Goal: Transaction & Acquisition: Purchase product/service

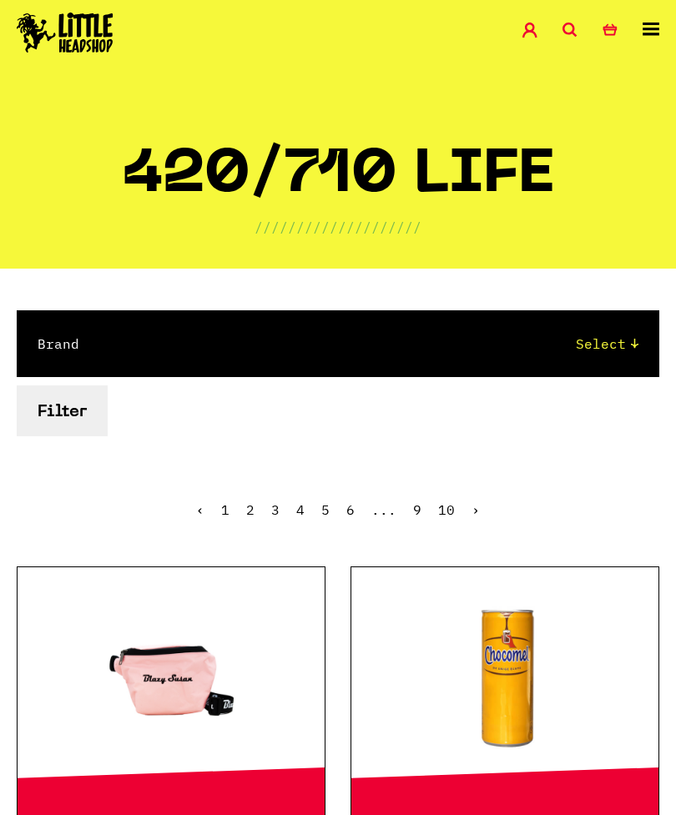
scroll to position [1714, 0]
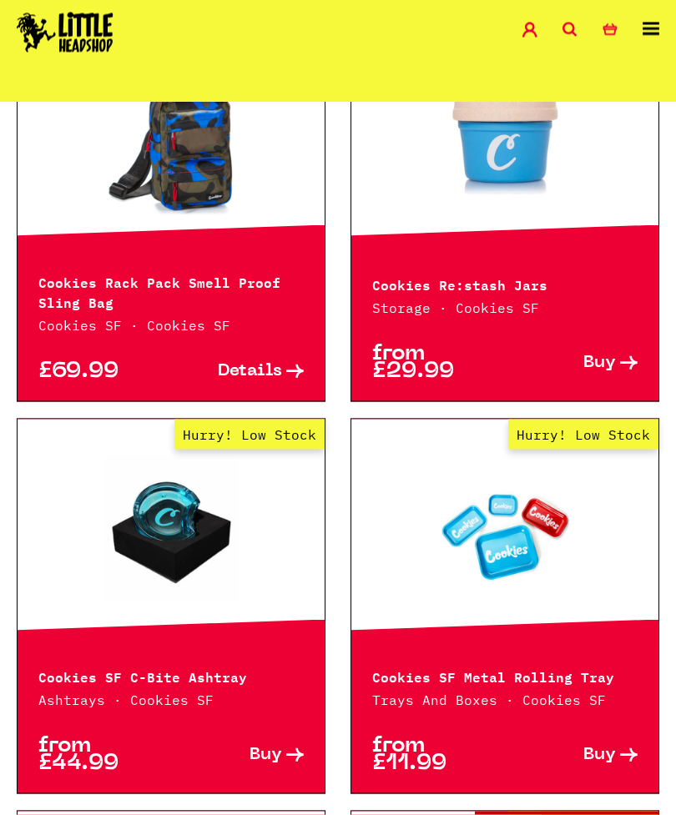
scroll to position [2116, 0]
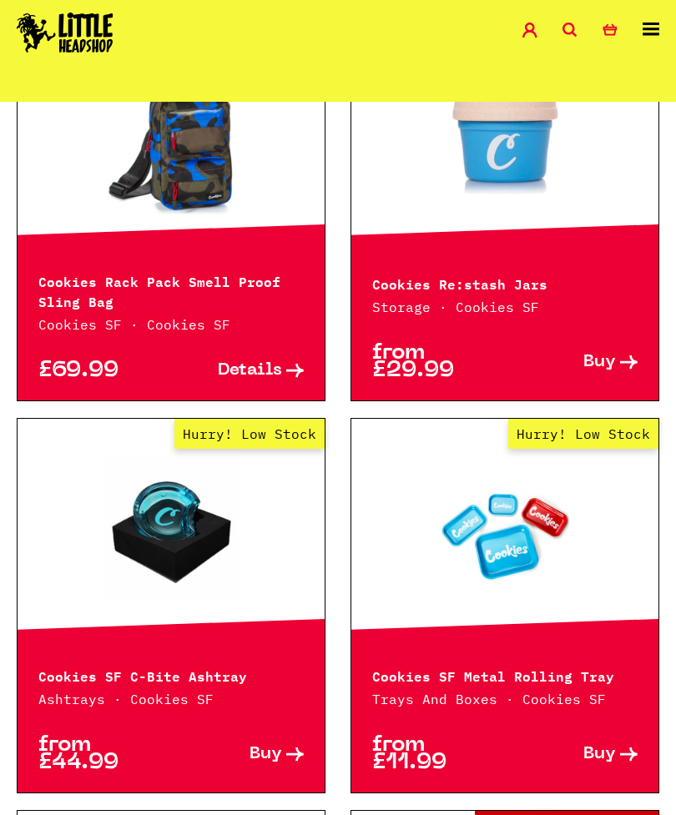
click at [125, 189] on link "Out of Stock Hurry! Low Stock Sorry! Out of Stock!" at bounding box center [171, 136] width 307 height 167
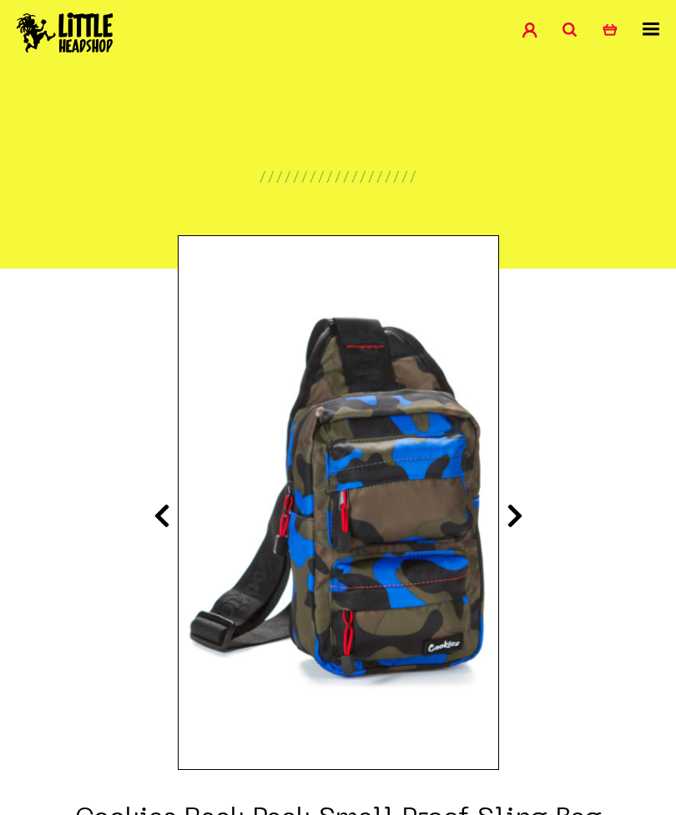
click at [611, 10] on div "Shop Special Offers Contact Blog Account Search 5 Basket" at bounding box center [338, 34] width 676 height 68
click at [616, 24] on icon "5" at bounding box center [609, 30] width 15 height 15
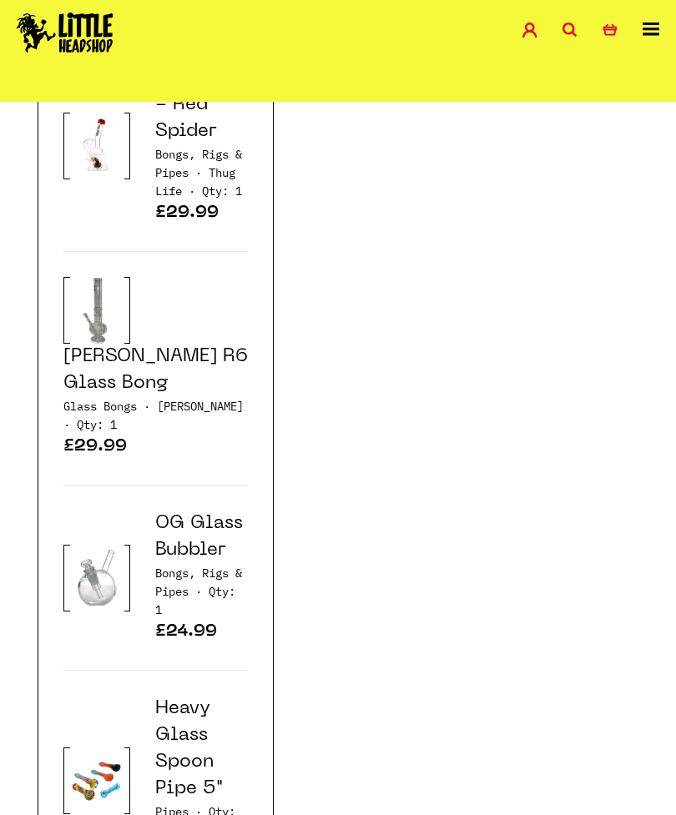
scroll to position [2613, 0]
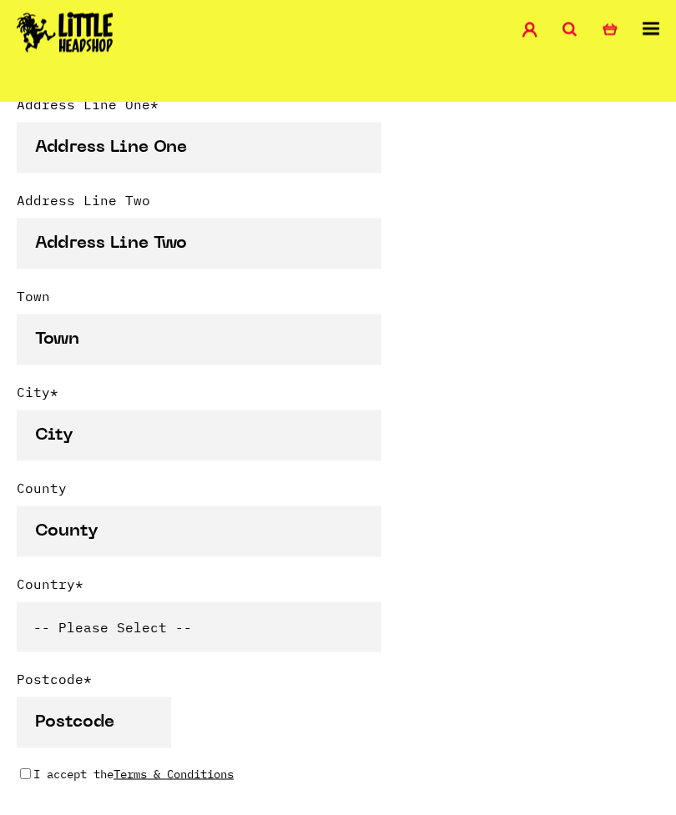
click at [651, 34] on icon at bounding box center [650, 29] width 17 height 13
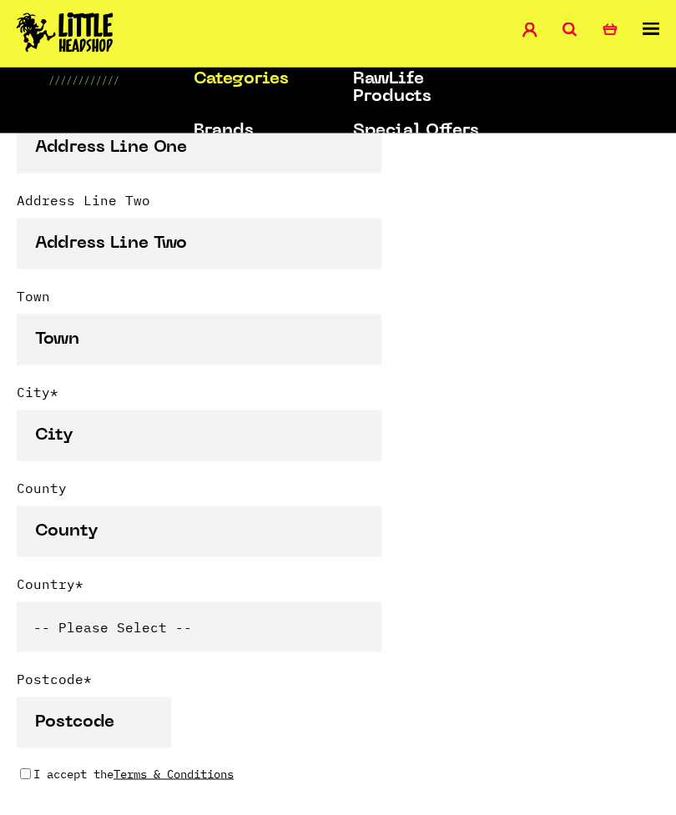
scroll to position [862, 0]
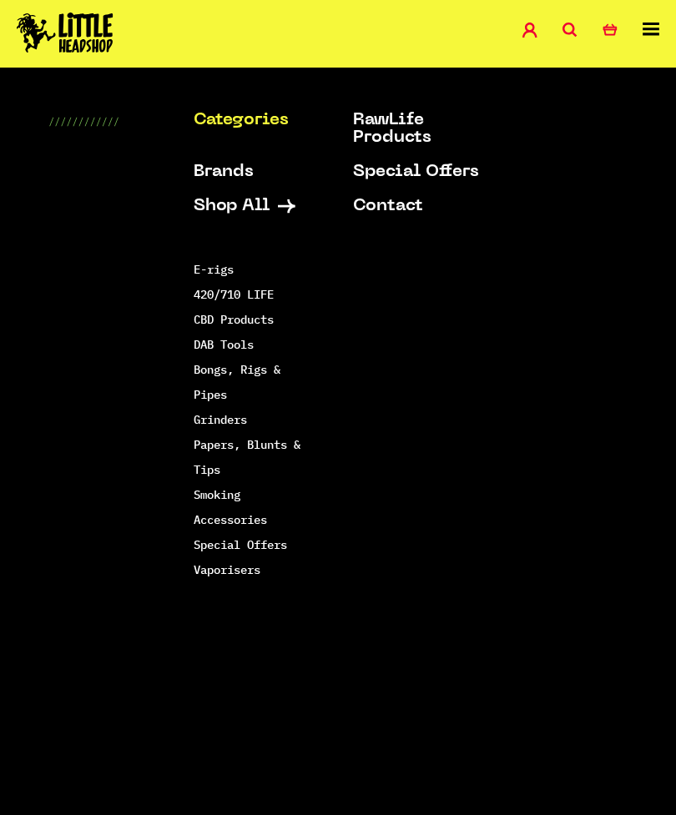
click at [199, 425] on link "Grinders" at bounding box center [220, 419] width 53 height 15
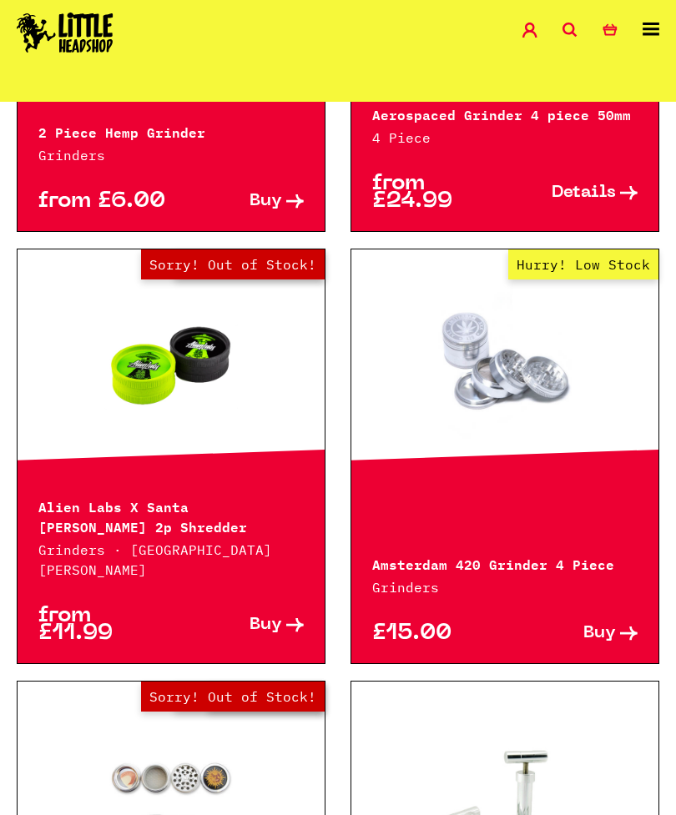
scroll to position [709, 0]
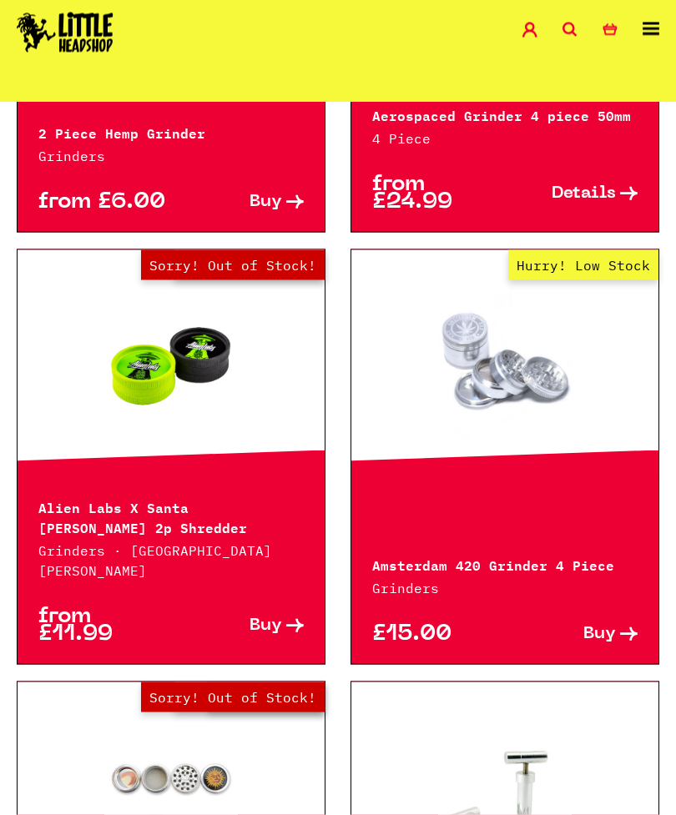
click at [515, 373] on link "Hurry! Low Stock" at bounding box center [504, 362] width 307 height 167
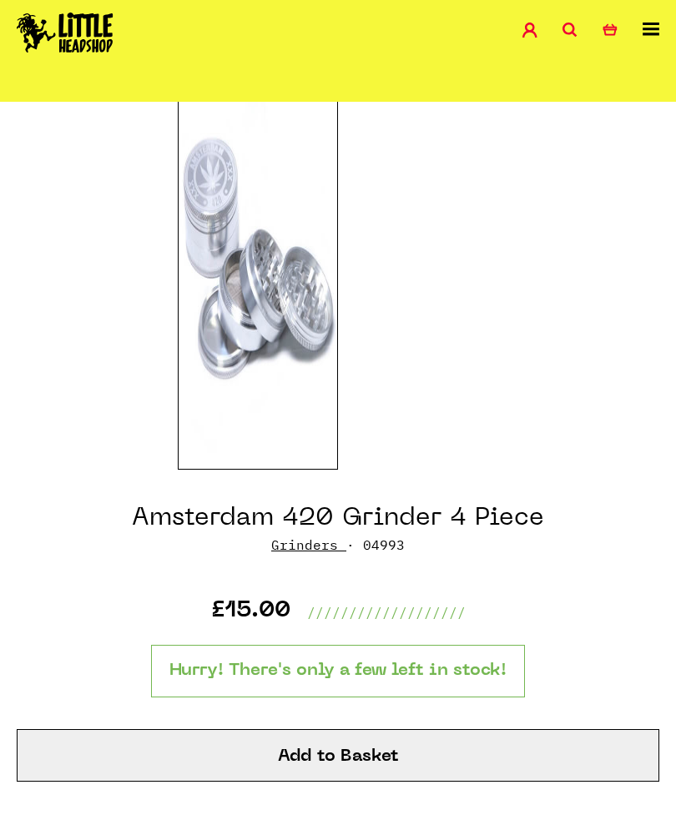
scroll to position [380, 0]
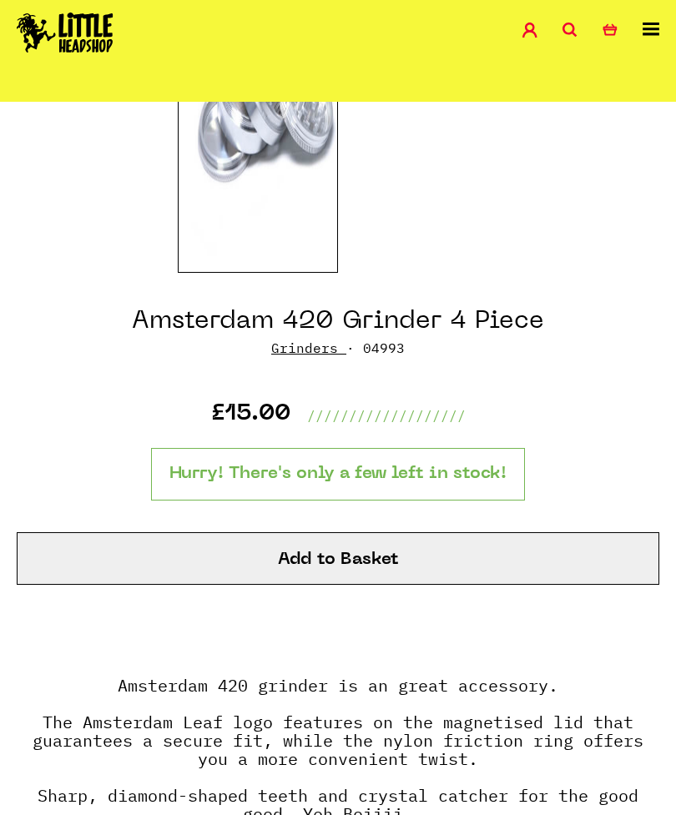
click at [113, 555] on button "Add to Basket" at bounding box center [338, 558] width 642 height 53
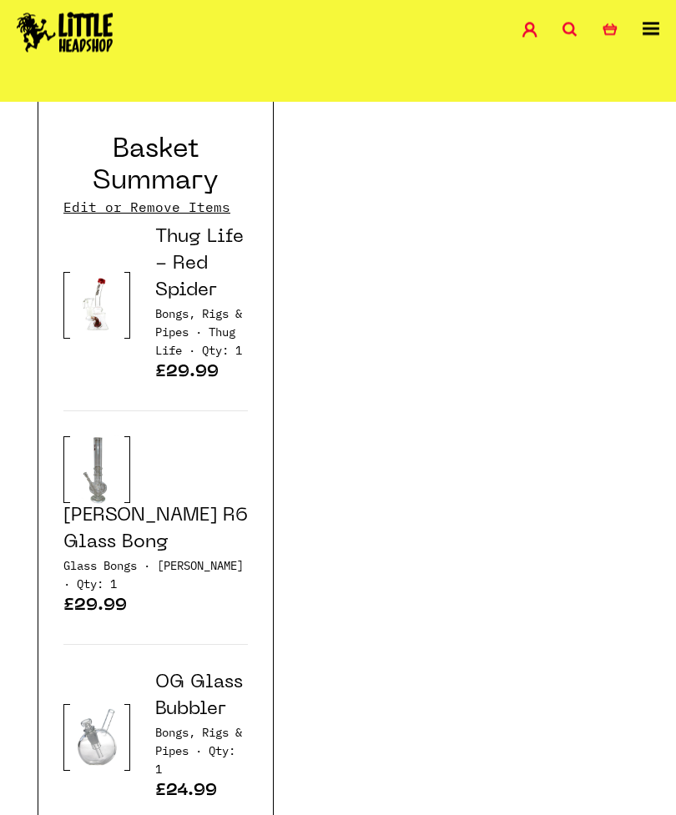
scroll to position [2453, 0]
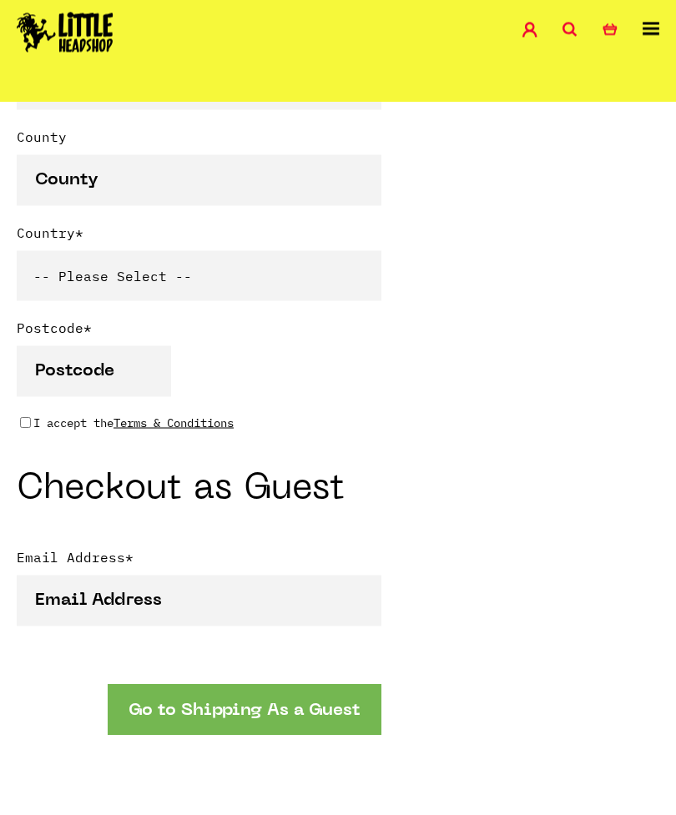
click at [652, 28] on icon at bounding box center [650, 29] width 17 height 13
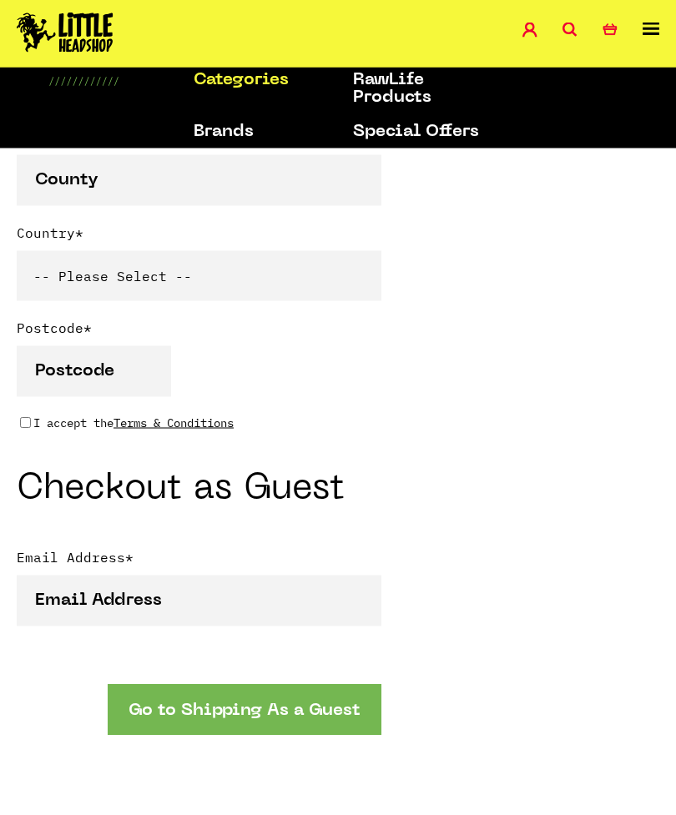
scroll to position [1213, 0]
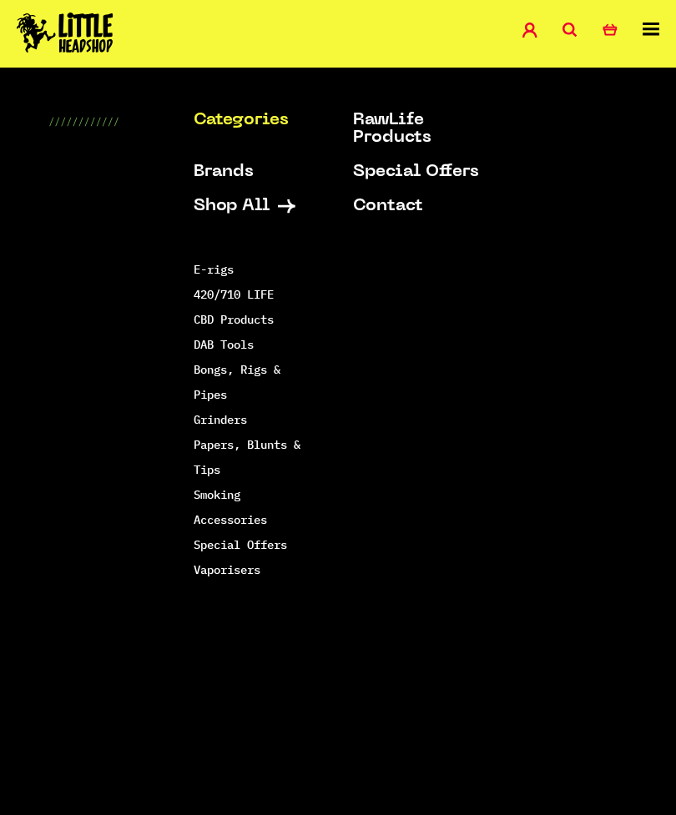
click at [239, 342] on link "DAB Tools" at bounding box center [224, 344] width 60 height 15
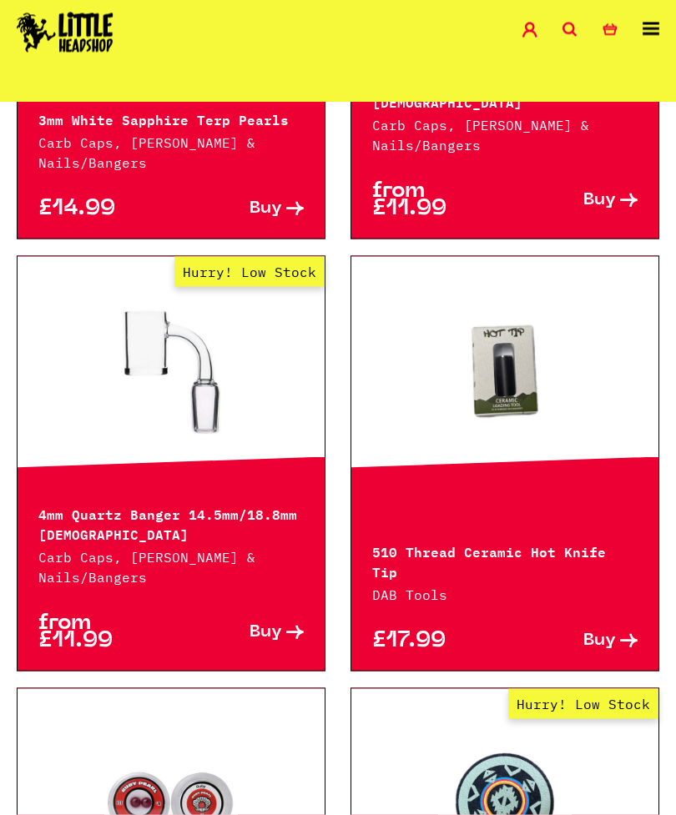
scroll to position [1003, 0]
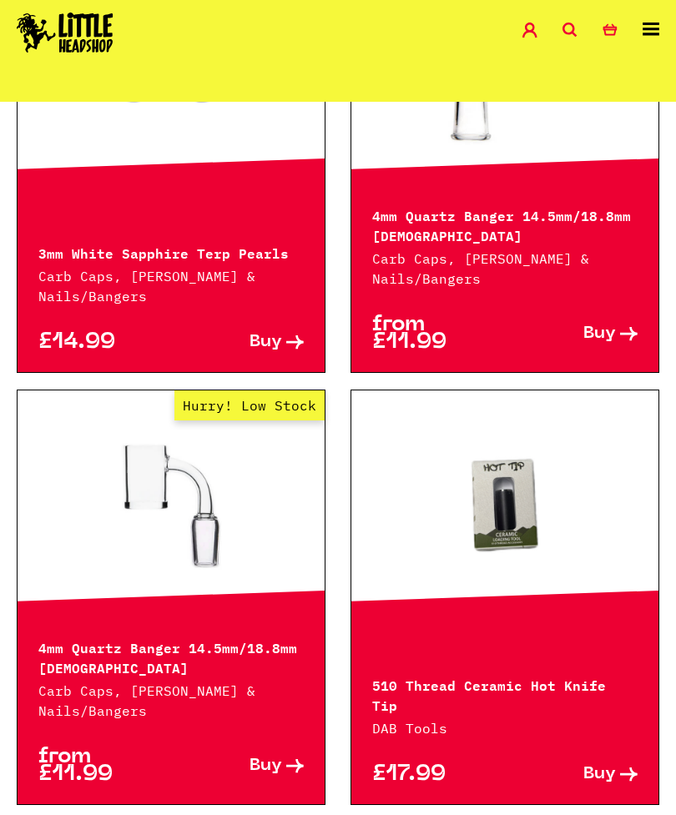
click at [638, 33] on link "6 Basket" at bounding box center [622, 32] width 40 height 19
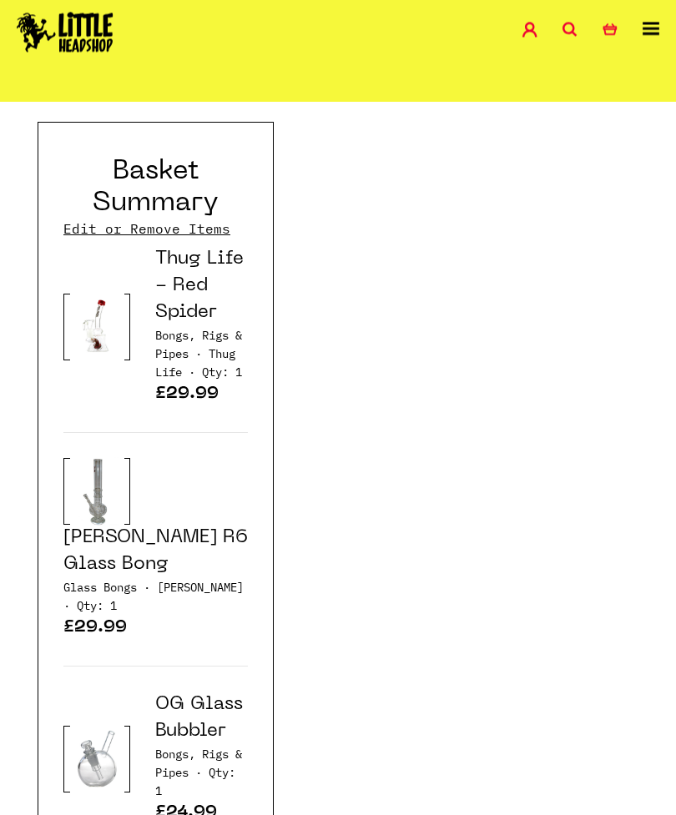
scroll to position [2403, 0]
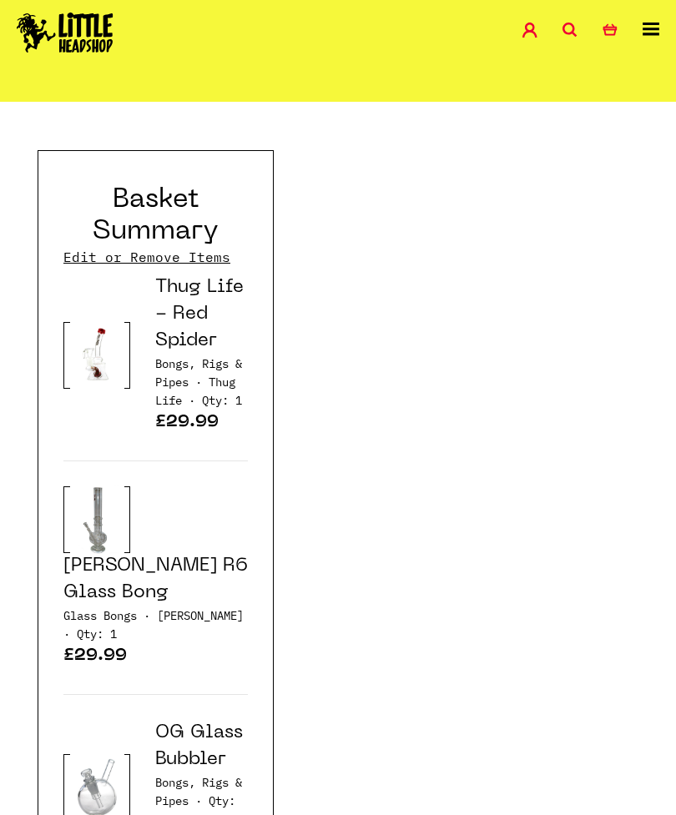
click at [180, 334] on link "Thug Life - Red Spider" at bounding box center [199, 314] width 88 height 71
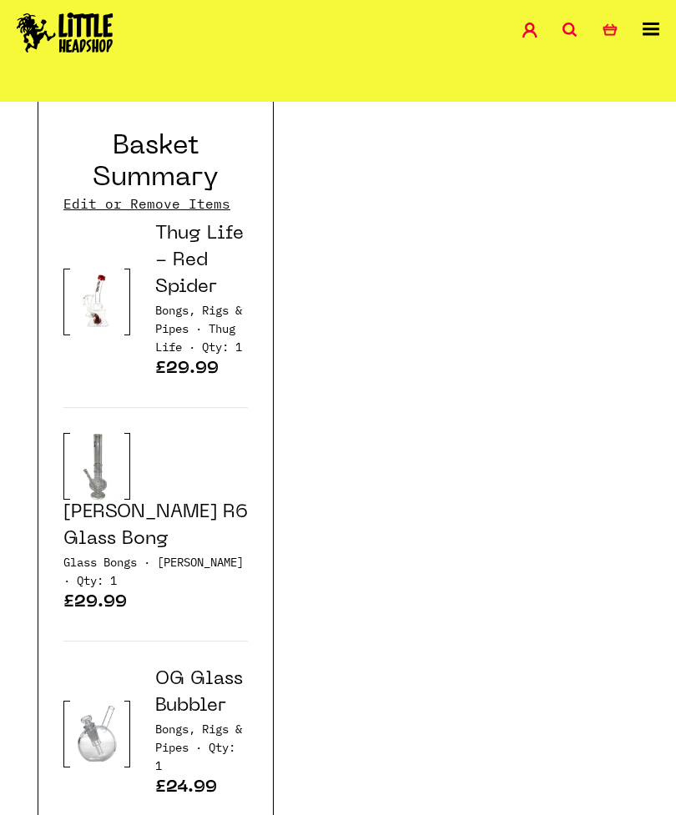
click at [168, 504] on link "Basil Bush R6 Glass Bong" at bounding box center [155, 526] width 184 height 44
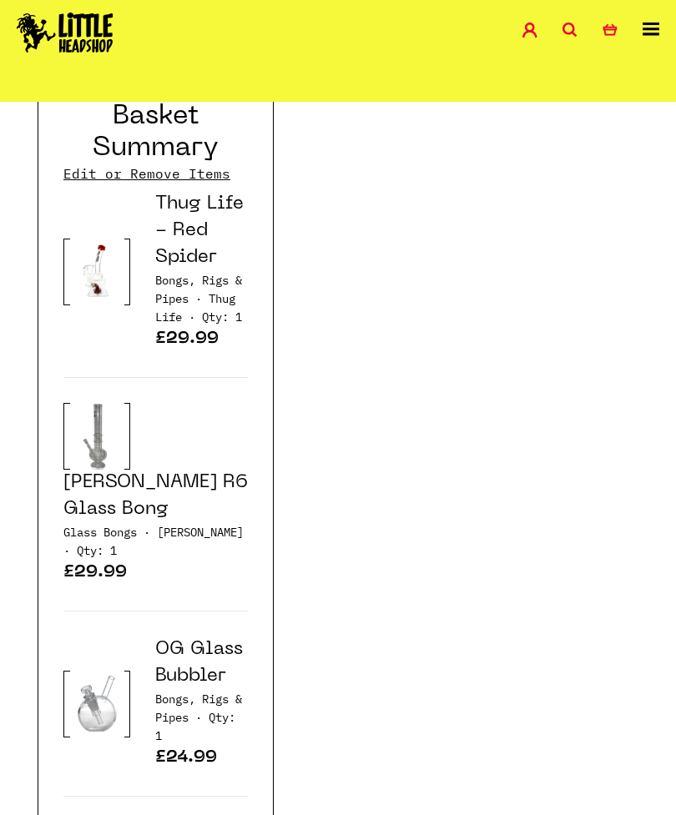
scroll to position [2600, 0]
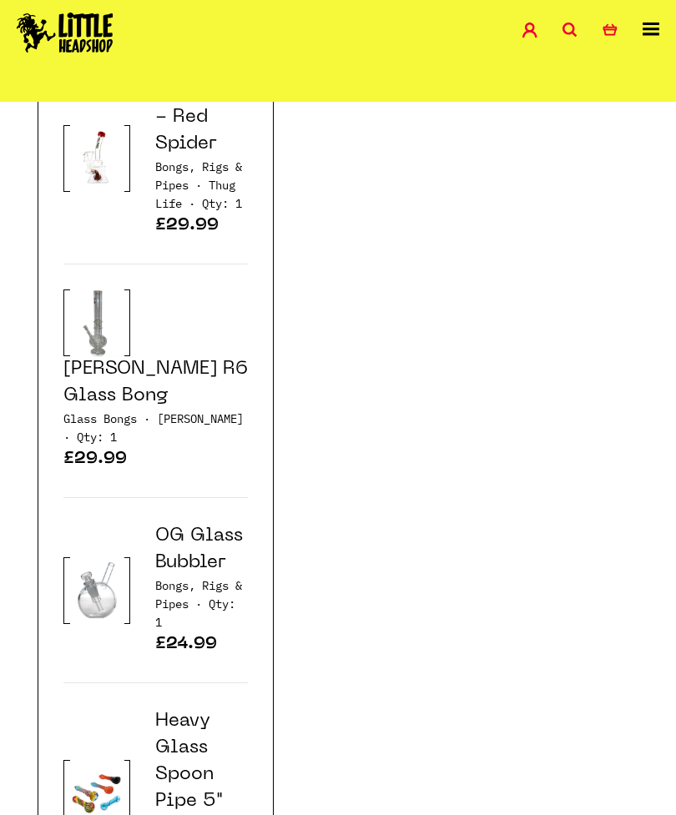
click at [166, 548] on link "OG Glass Bubbler" at bounding box center [199, 549] width 88 height 44
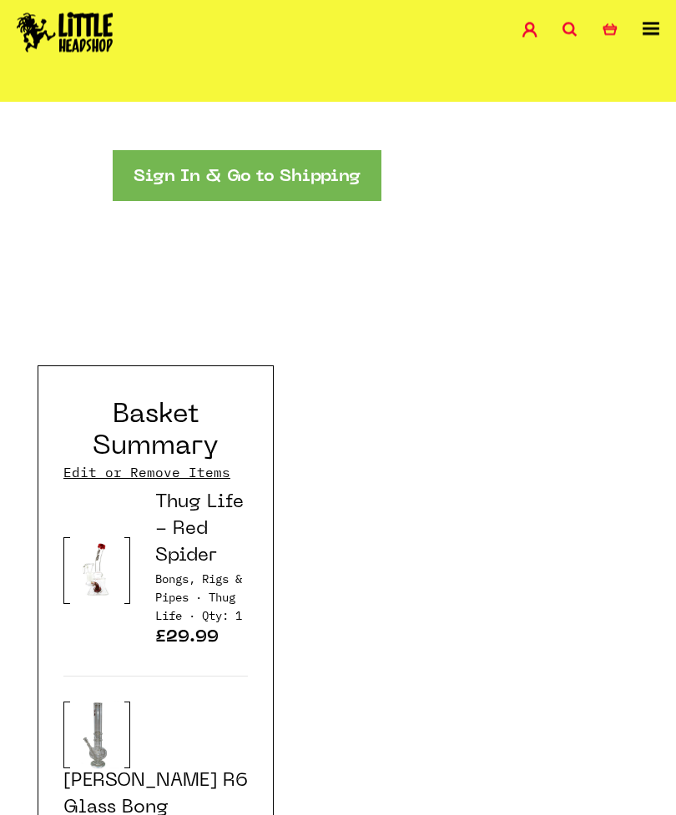
scroll to position [2042, 0]
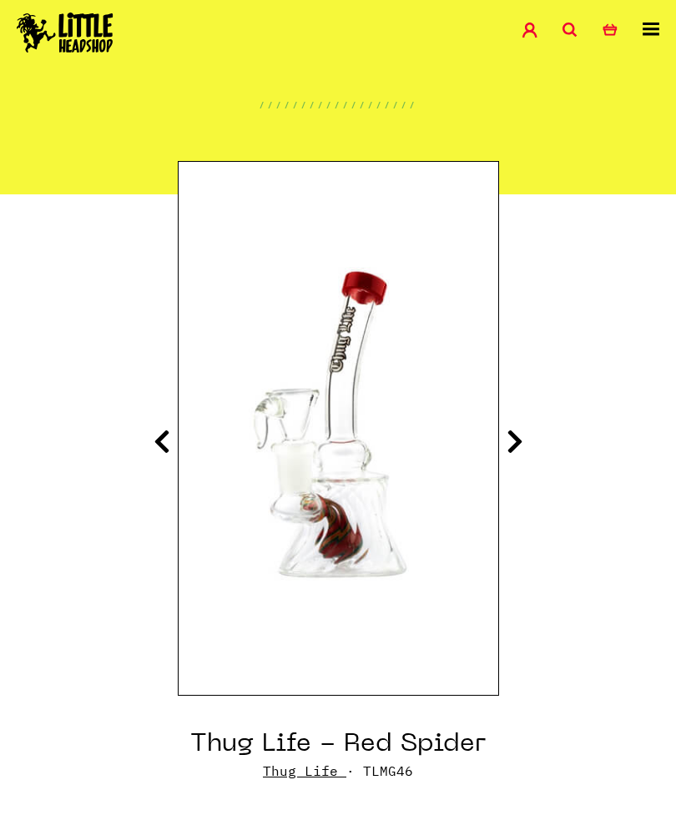
scroll to position [78, 0]
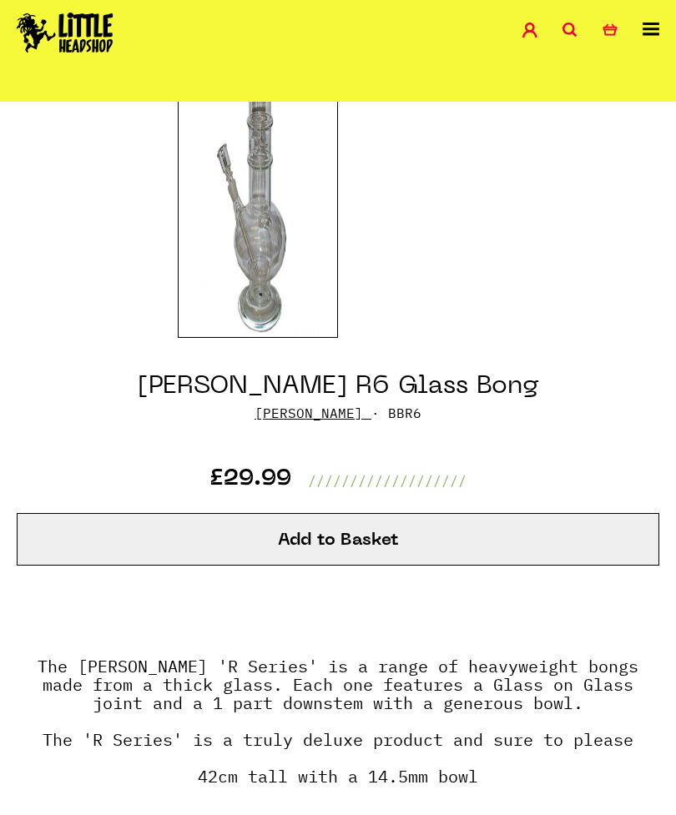
scroll to position [319, 0]
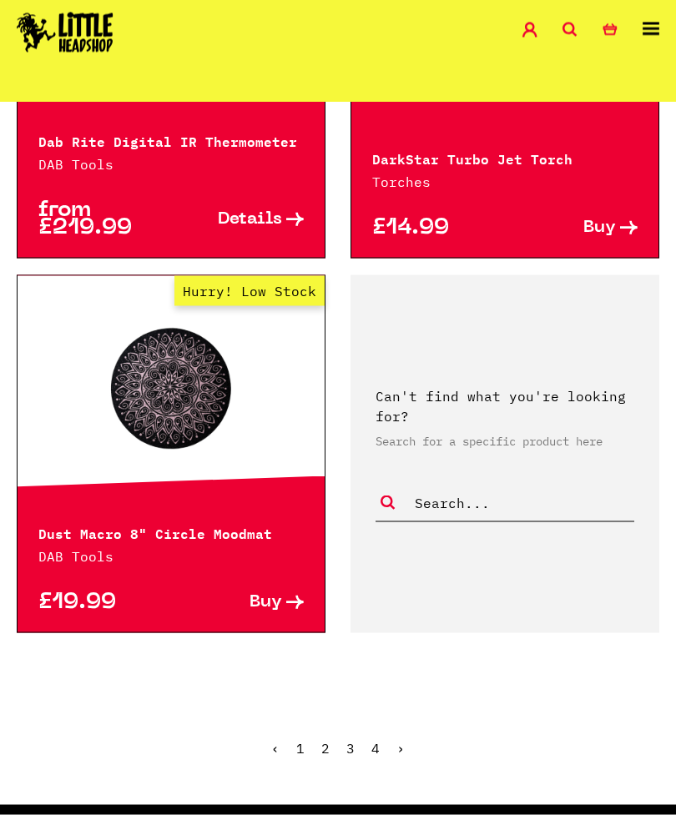
scroll to position [4397, 0]
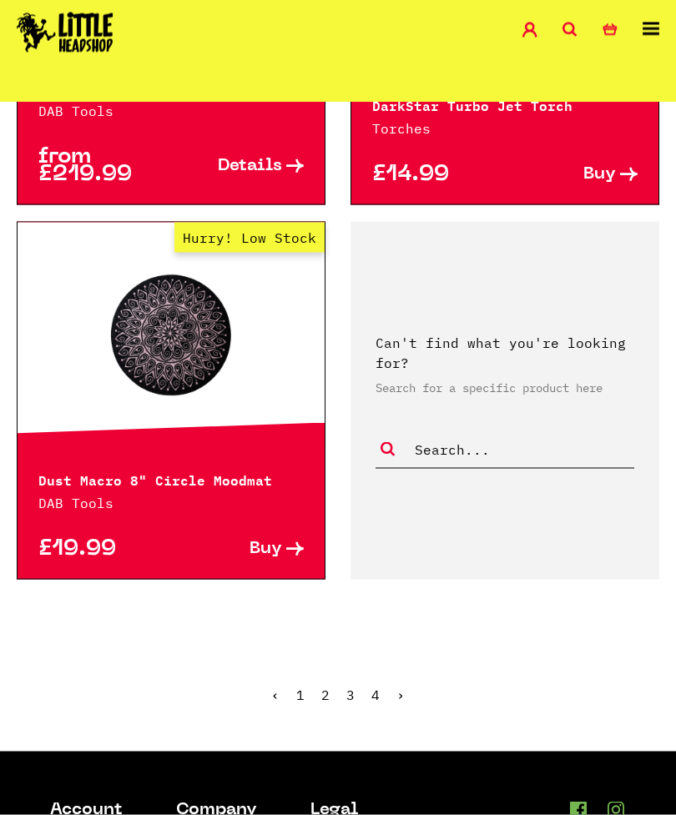
click at [402, 686] on link "›" at bounding box center [400, 694] width 8 height 17
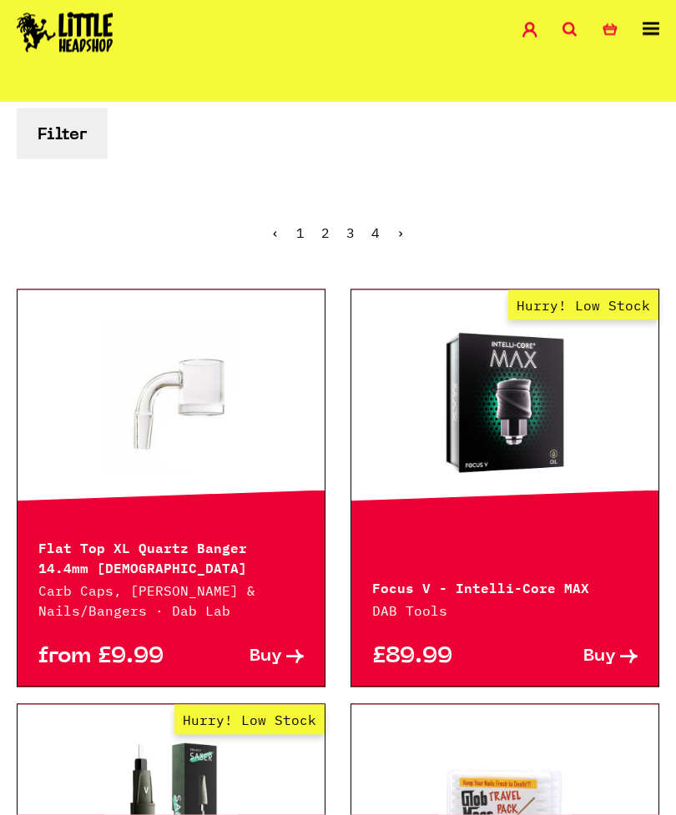
scroll to position [258, 0]
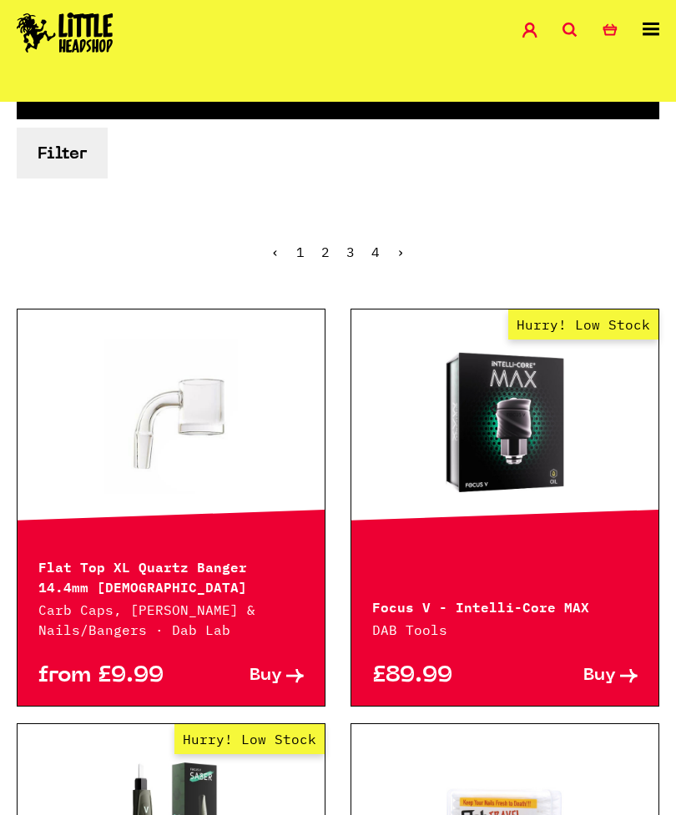
click at [304, 250] on link "1" at bounding box center [300, 252] width 8 height 17
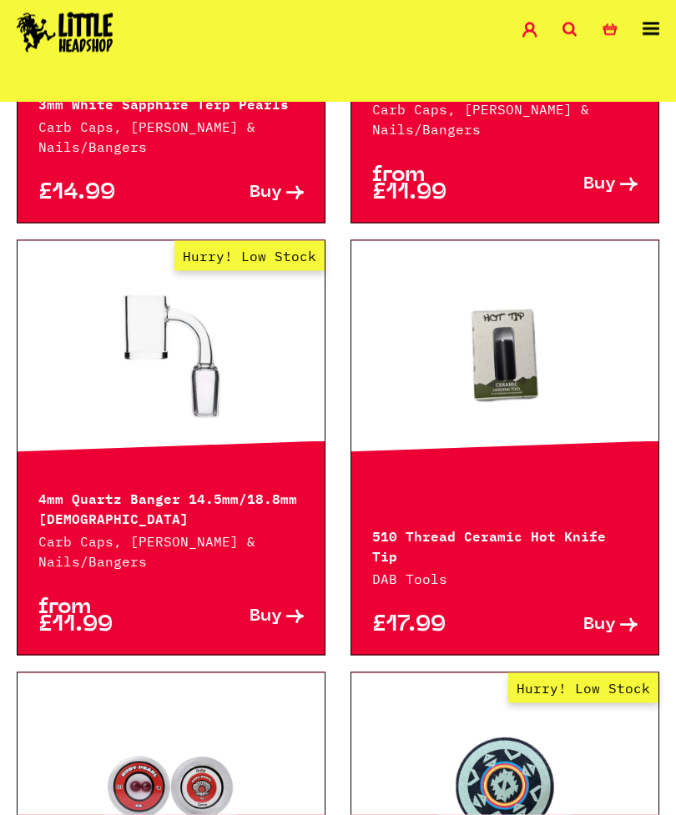
scroll to position [1149, 0]
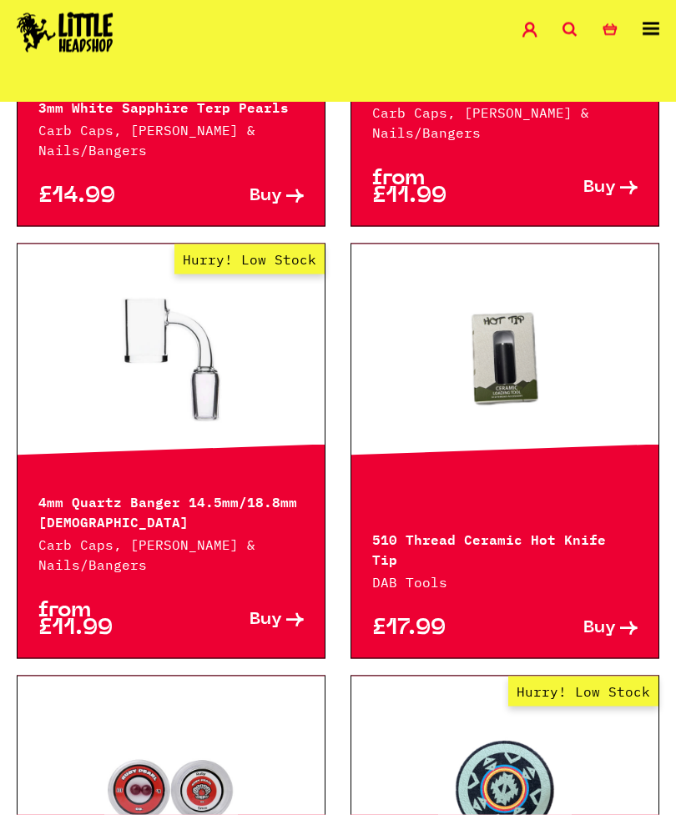
click at [278, 631] on link "Buy" at bounding box center [237, 619] width 133 height 35
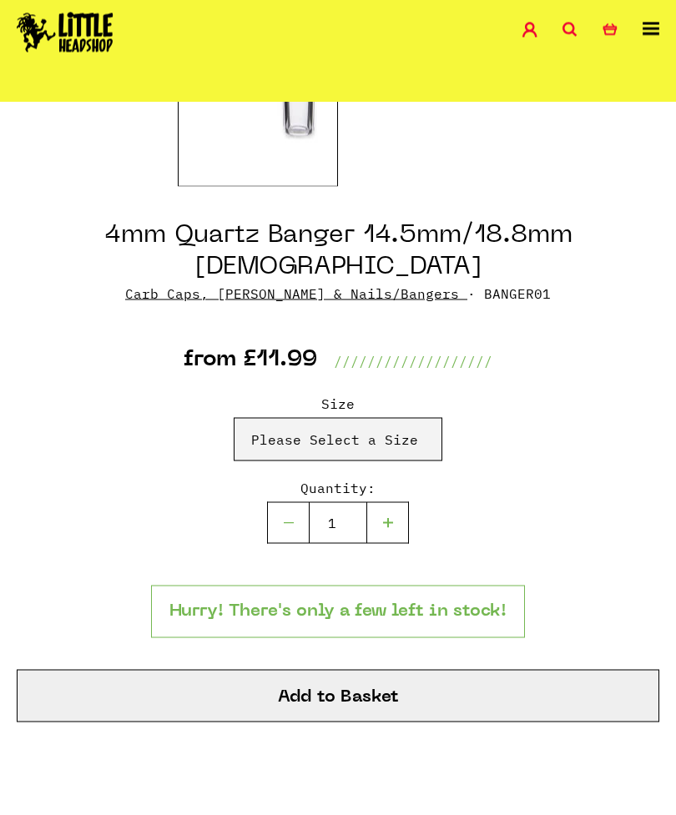
scroll to position [466, 0]
click at [500, 669] on button "Add to Basket" at bounding box center [338, 695] width 642 height 53
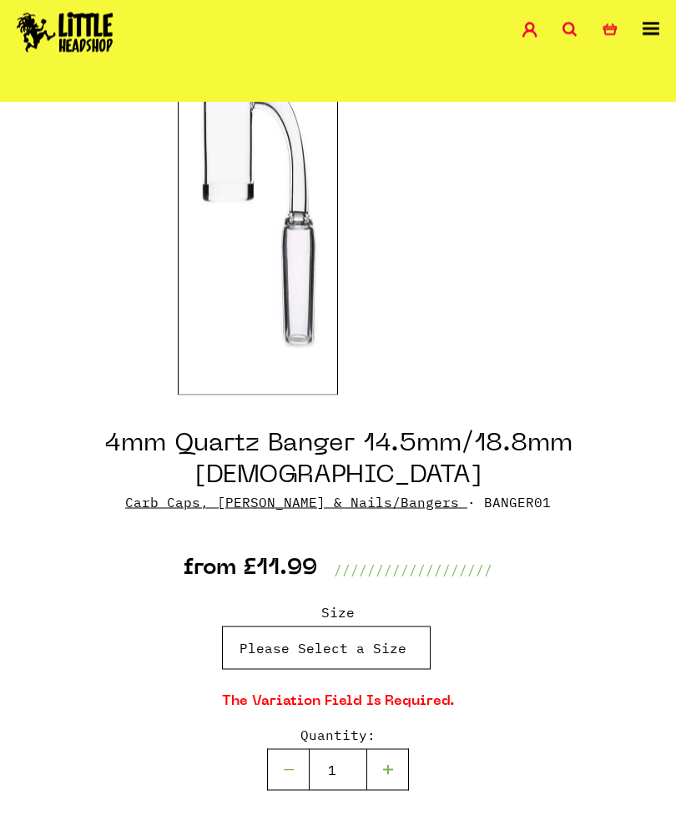
click at [407, 626] on select "Please Select a Size 14.5mm - £11.99 18.8mm - £11.99" at bounding box center [326, 647] width 209 height 43
select select "158"
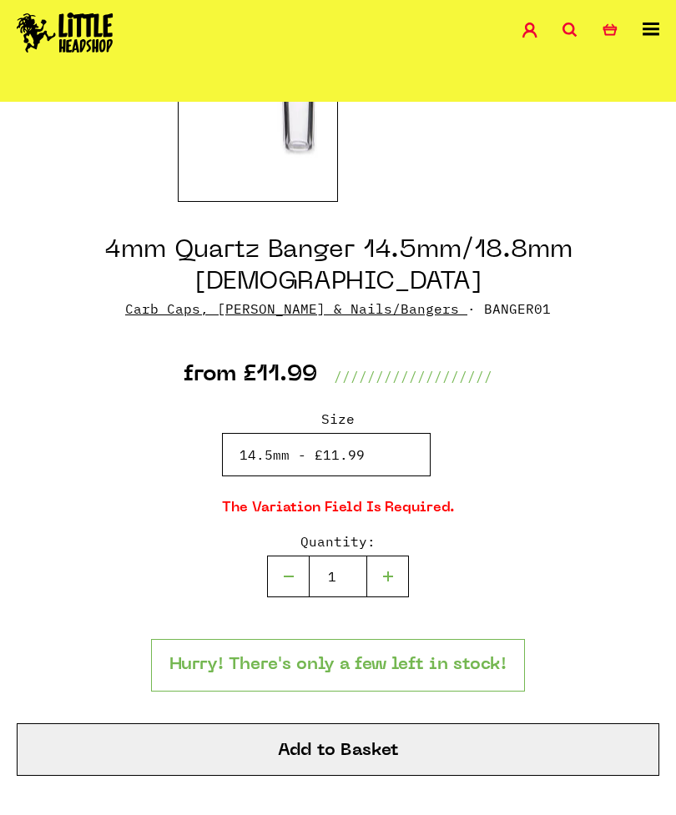
scroll to position [450, 0]
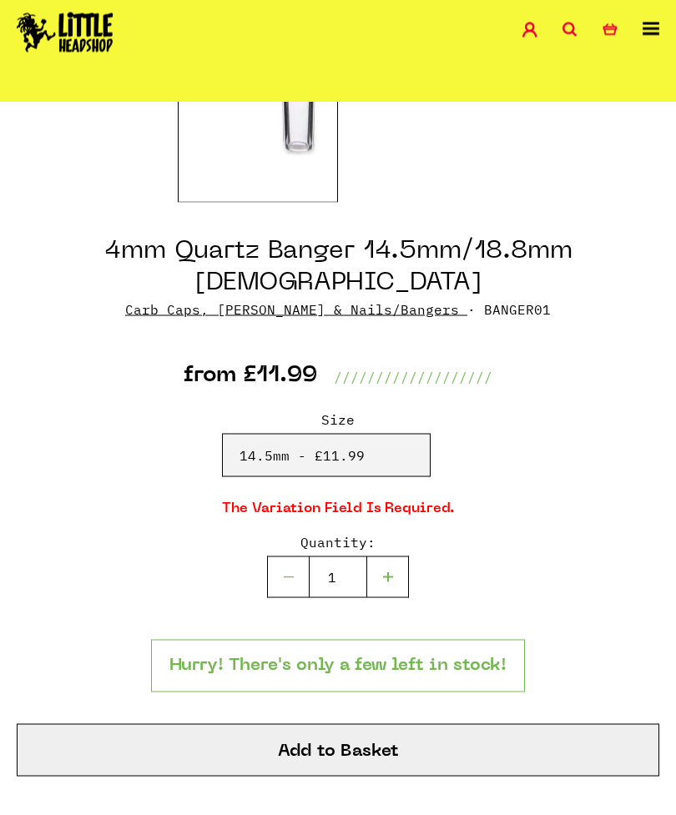
click at [494, 724] on button "Add to Basket" at bounding box center [338, 750] width 642 height 53
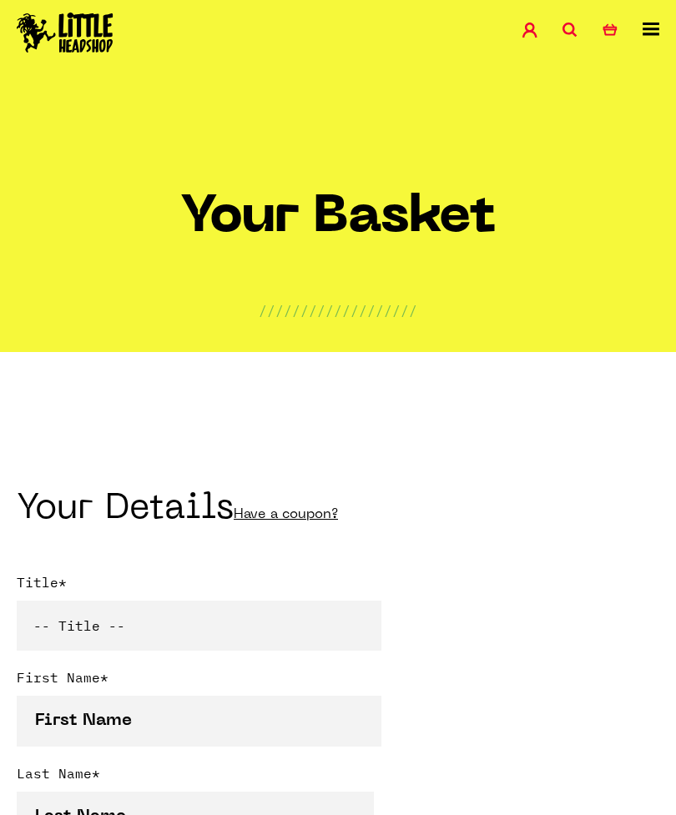
click at [671, 25] on div "Shop Special Offers Contact Blog Account Search 7 Basket" at bounding box center [338, 34] width 676 height 68
click at [653, 23] on icon at bounding box center [650, 29] width 17 height 13
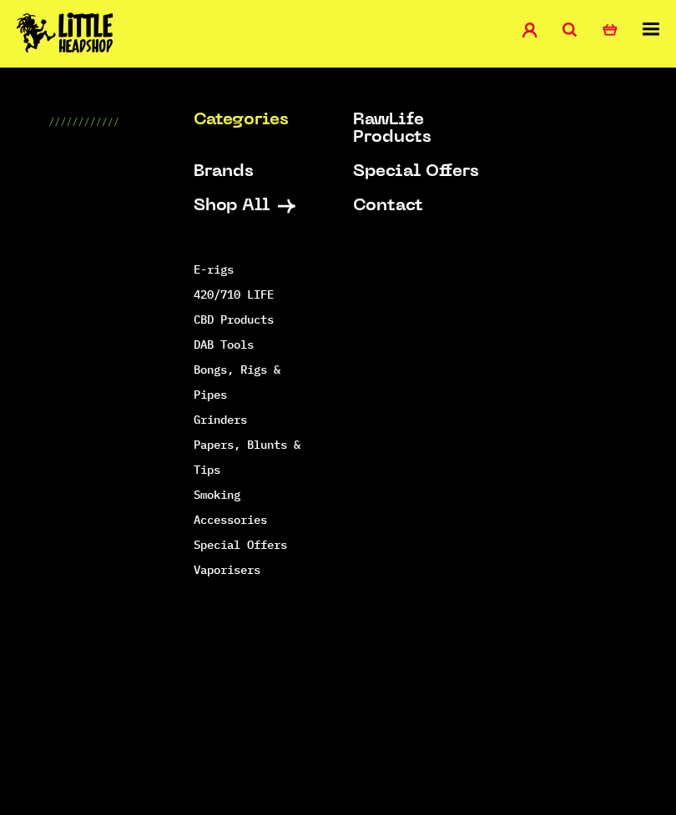
click at [194, 463] on link "Papers, Blunts & Tips" at bounding box center [247, 457] width 107 height 40
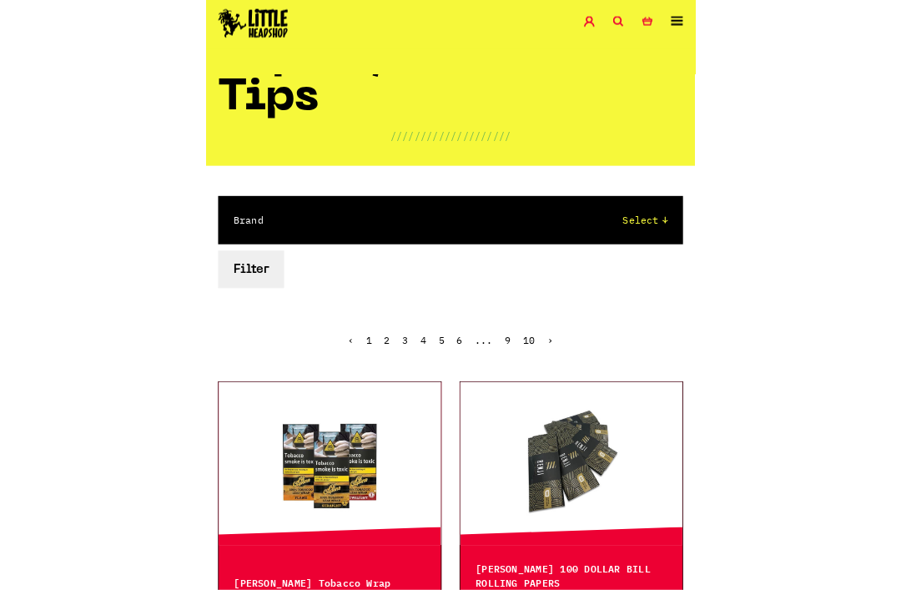
scroll to position [284, 0]
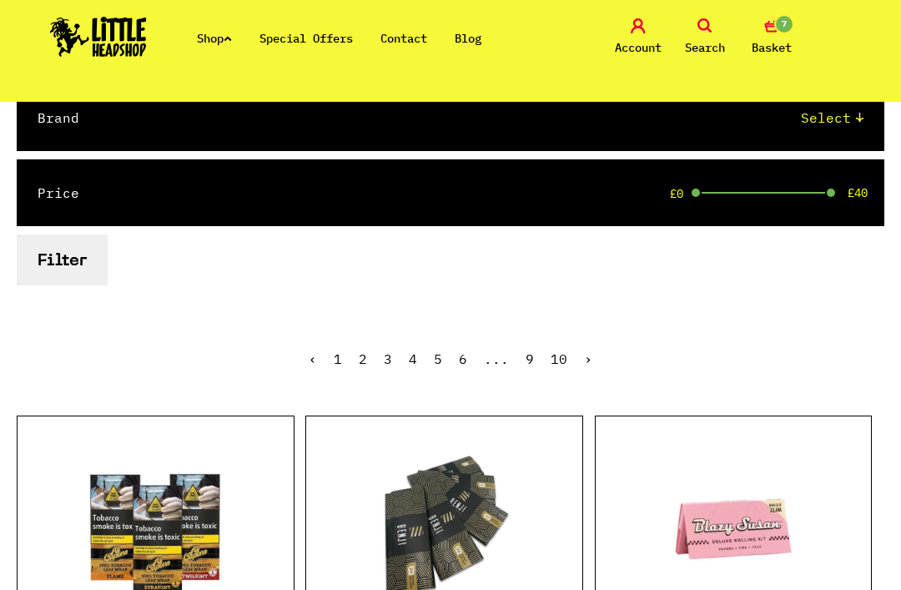
click at [53, 254] on button "Filter" at bounding box center [62, 259] width 91 height 51
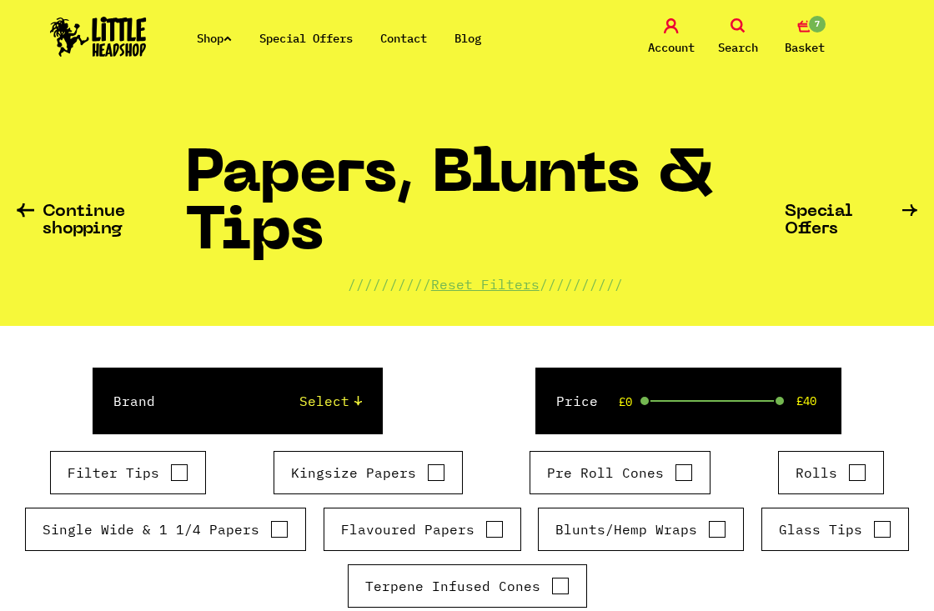
click at [223, 43] on link "Shop" at bounding box center [214, 38] width 35 height 15
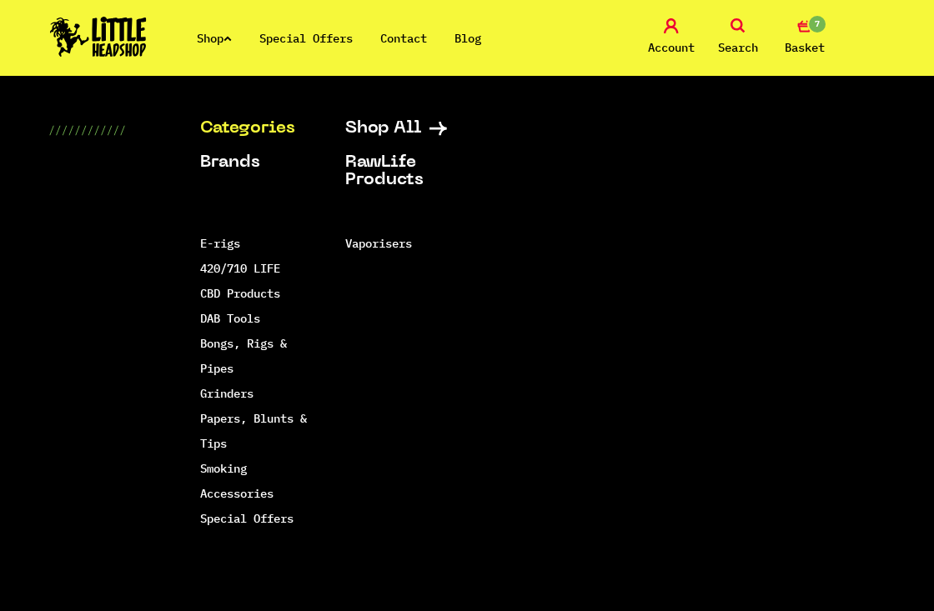
click at [205, 324] on link "DAB Tools" at bounding box center [230, 318] width 60 height 15
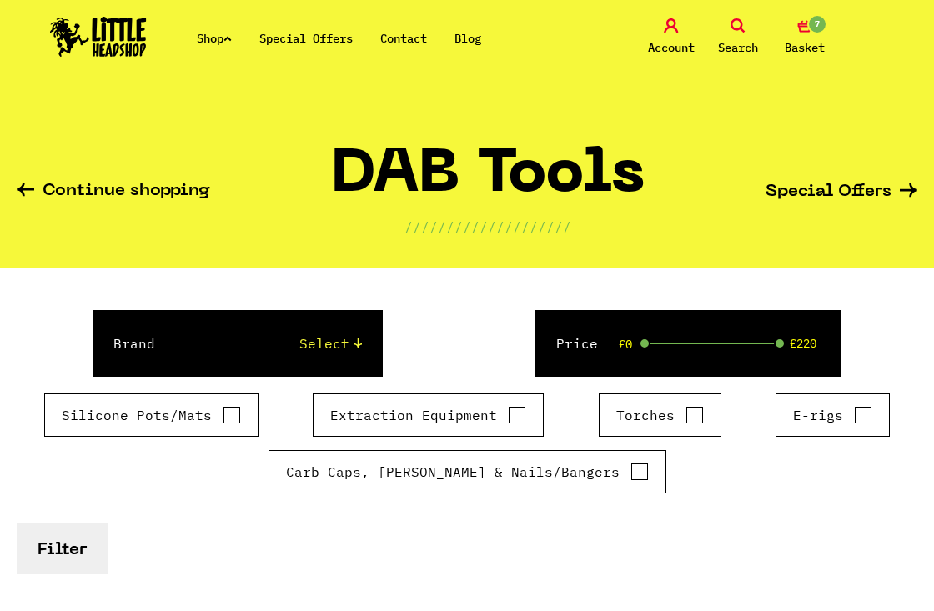
click at [216, 45] on link "Shop" at bounding box center [214, 38] width 35 height 15
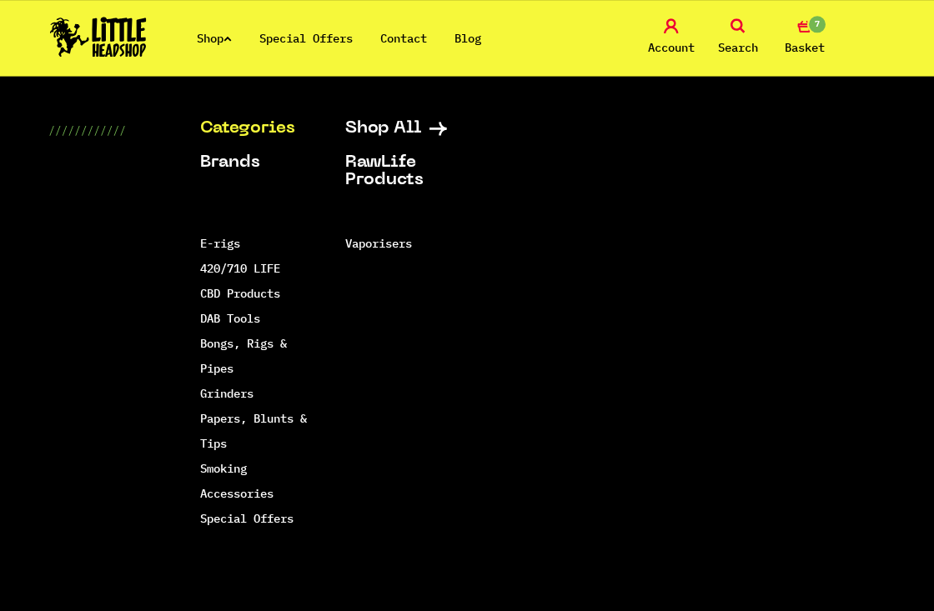
scroll to position [43, 0]
click at [209, 499] on link "Smoking Accessories" at bounding box center [236, 481] width 73 height 40
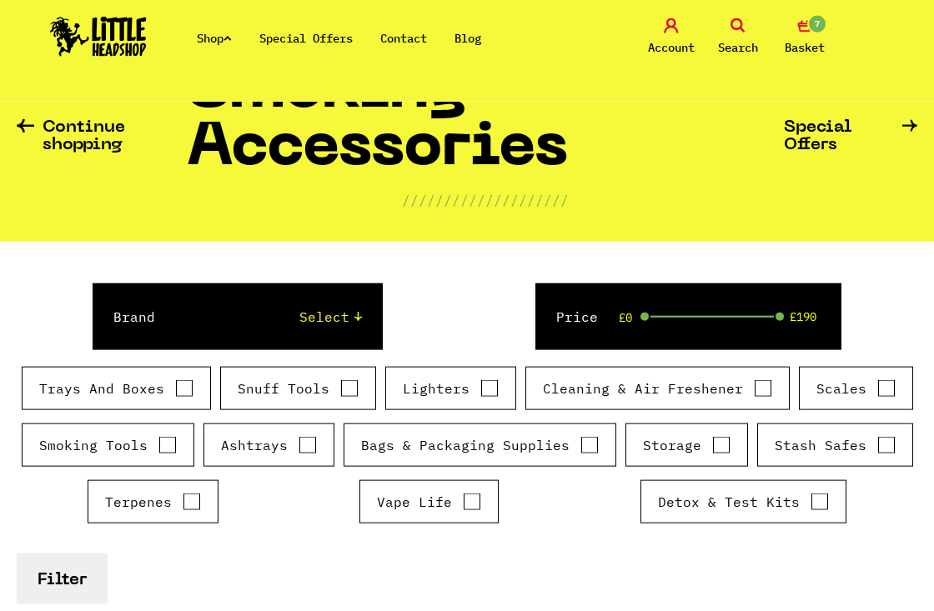
scroll to position [85, 0]
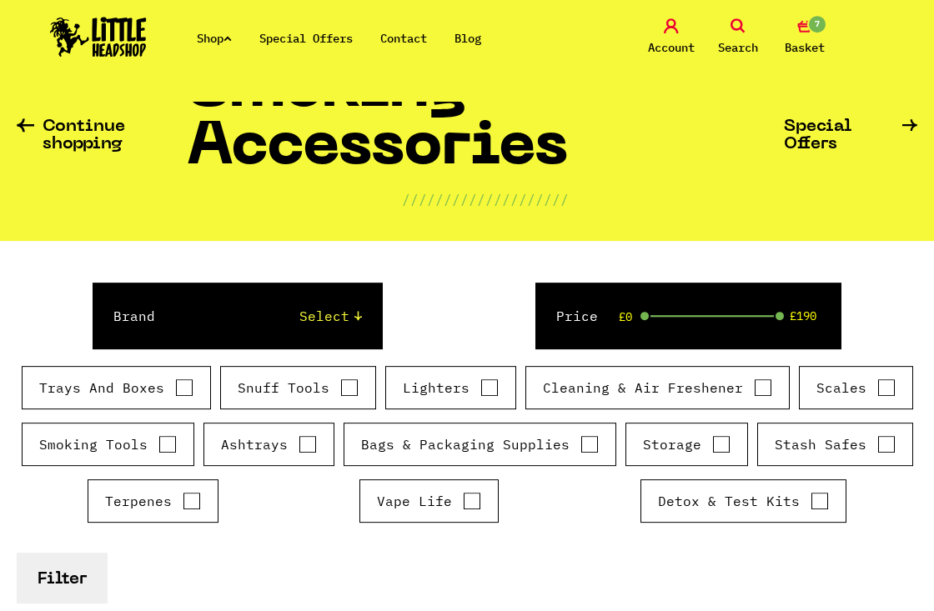
click at [892, 389] on input "Scales" at bounding box center [886, 388] width 18 height 17
checkbox input "true"
click at [63, 575] on button "Filter" at bounding box center [62, 578] width 91 height 51
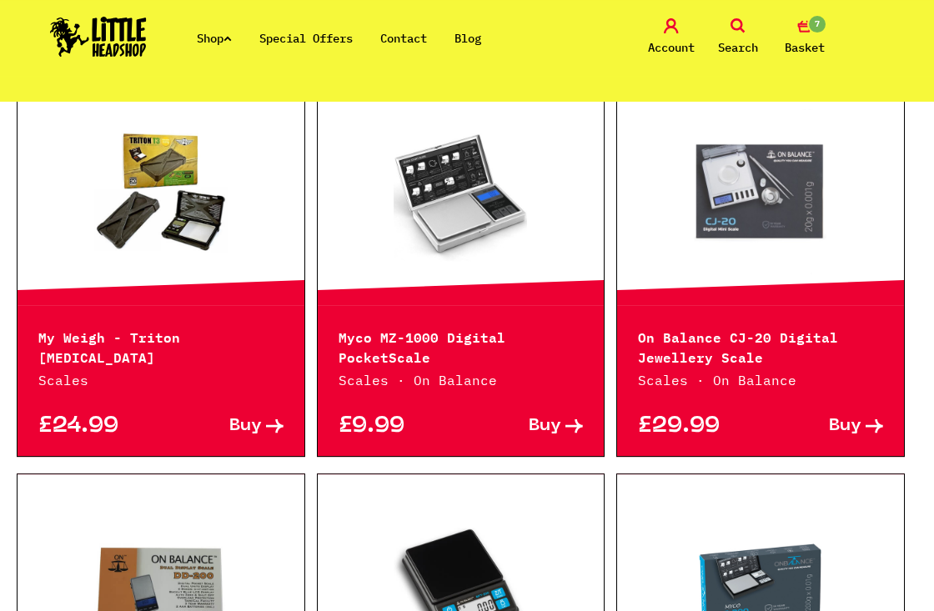
scroll to position [666, 0]
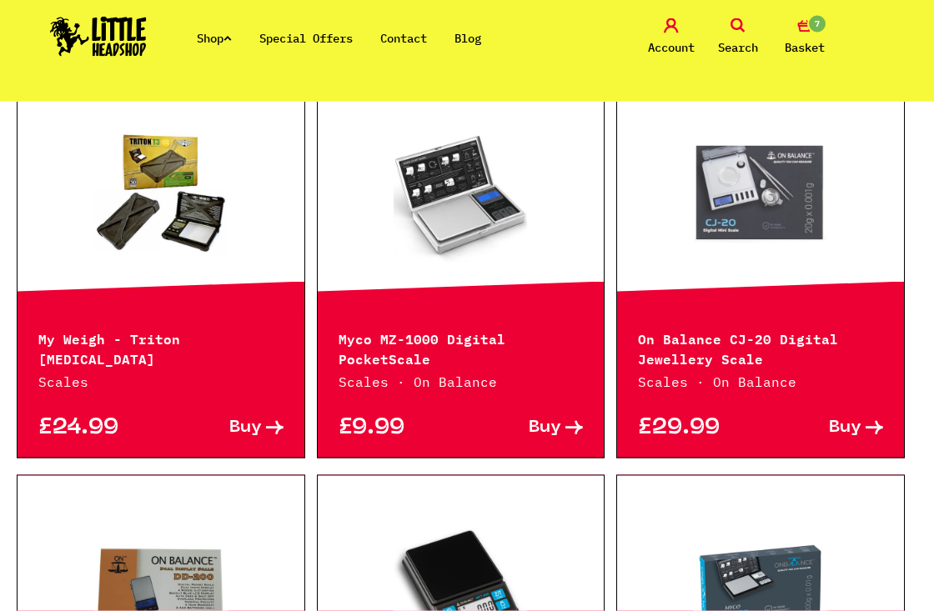
click at [347, 251] on link at bounding box center [461, 194] width 287 height 167
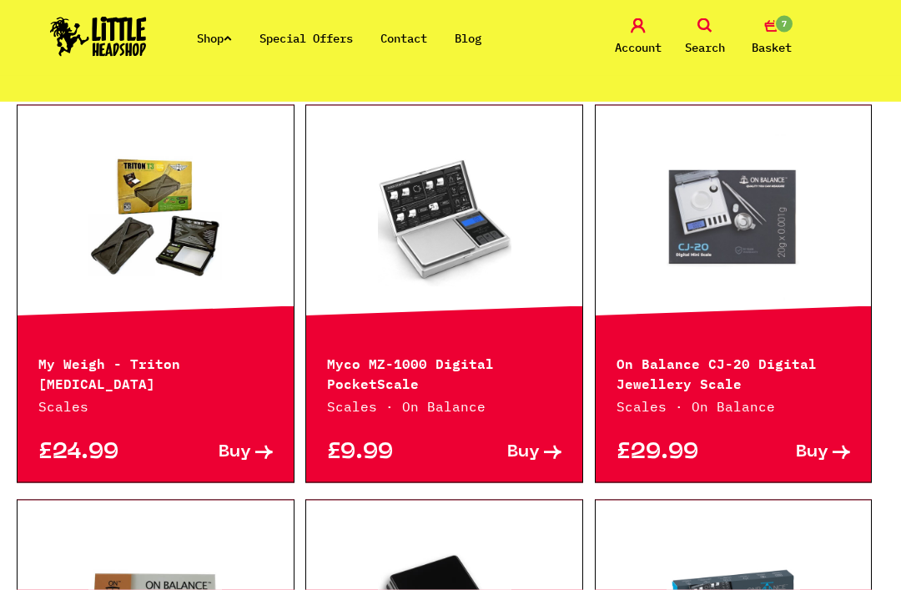
scroll to position [520, 0]
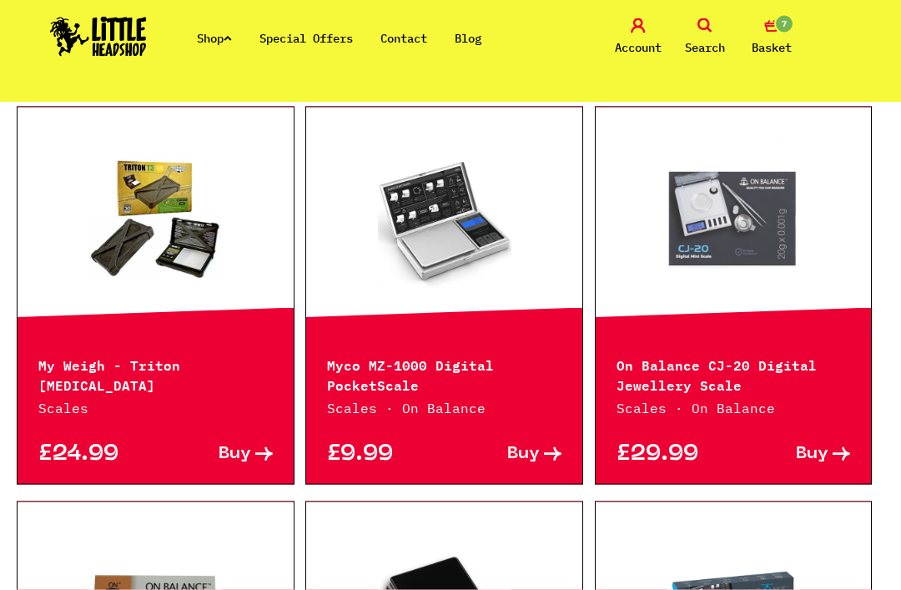
click at [558, 240] on link at bounding box center [444, 220] width 276 height 167
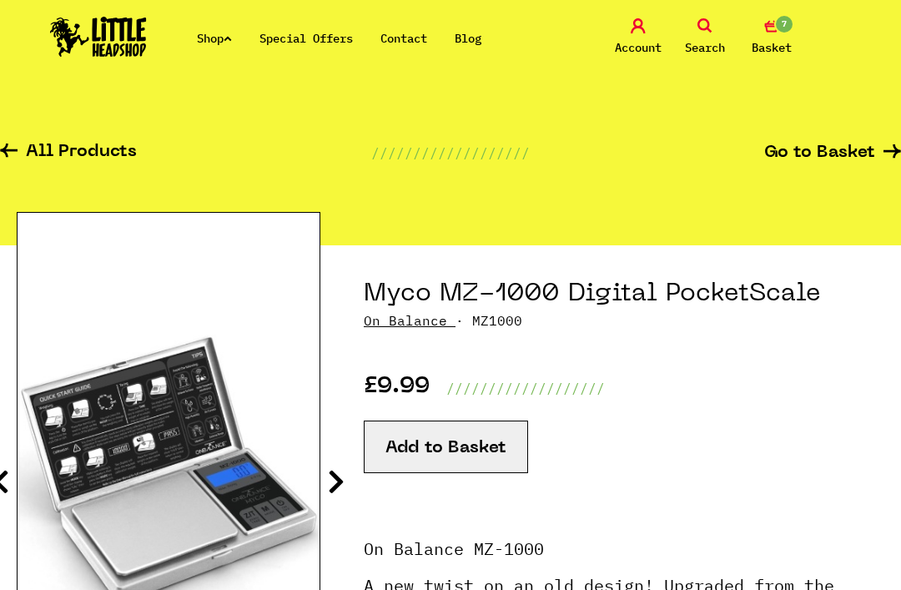
scroll to position [141, 0]
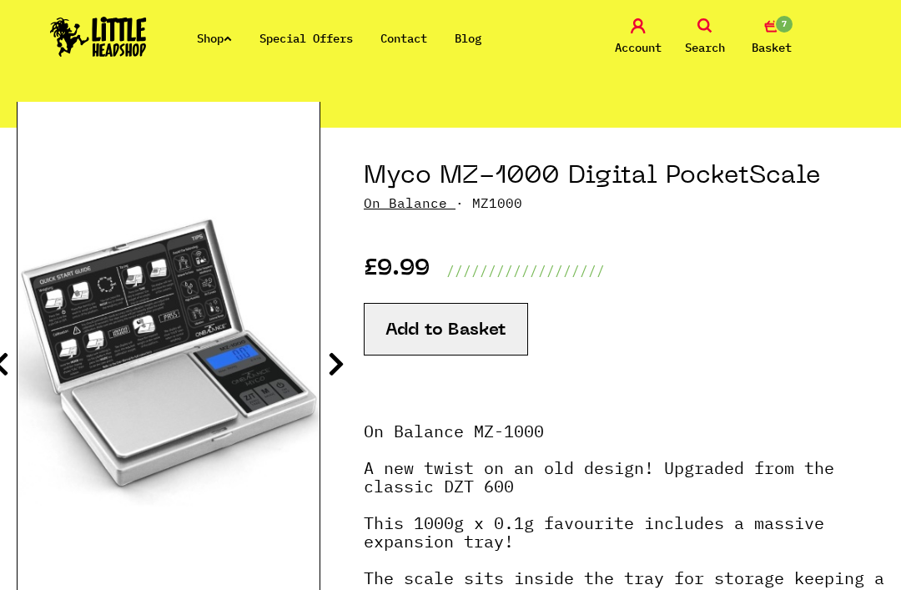
click at [514, 337] on button "Add to Basket" at bounding box center [446, 329] width 164 height 53
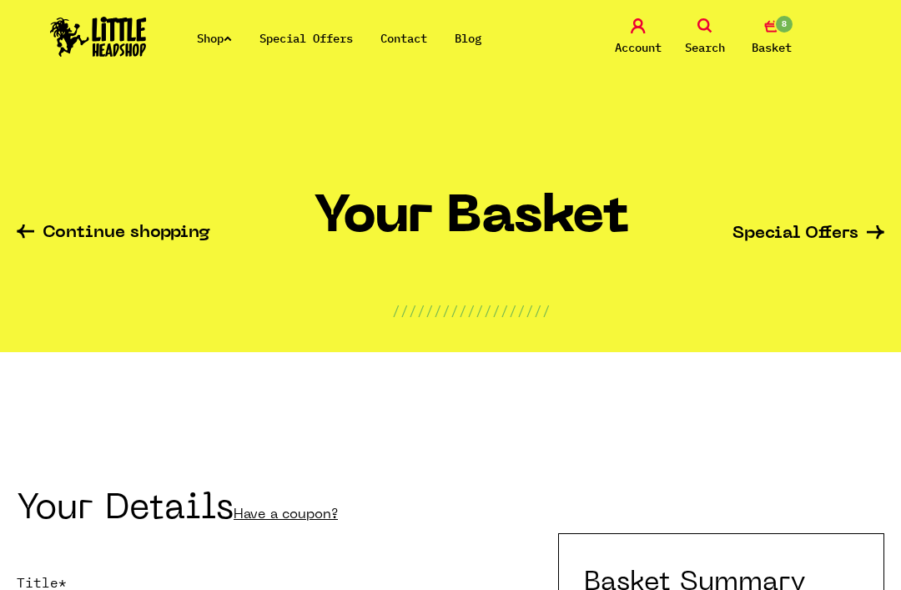
click at [220, 44] on link "Shop" at bounding box center [214, 38] width 35 height 15
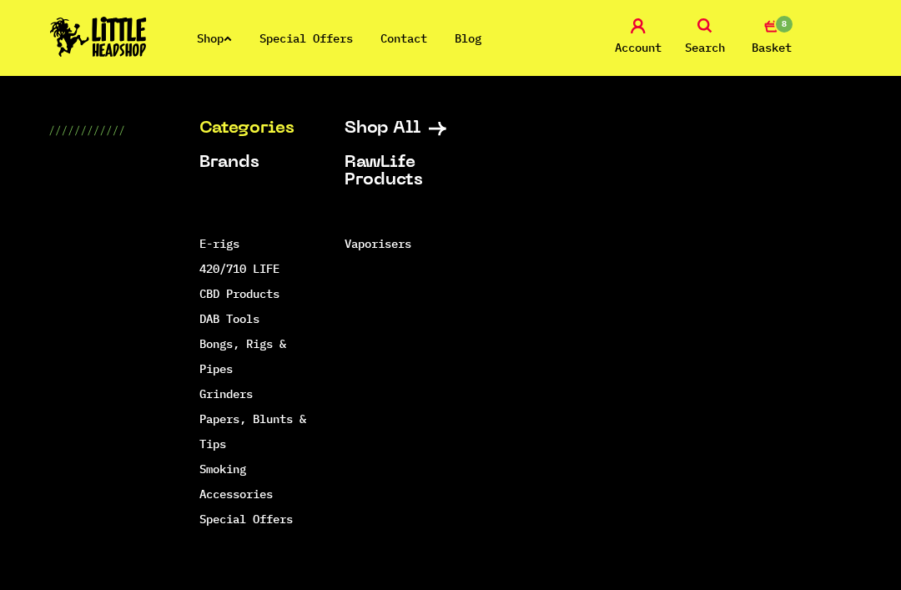
click at [211, 245] on link "E-rigs" at bounding box center [219, 243] width 40 height 15
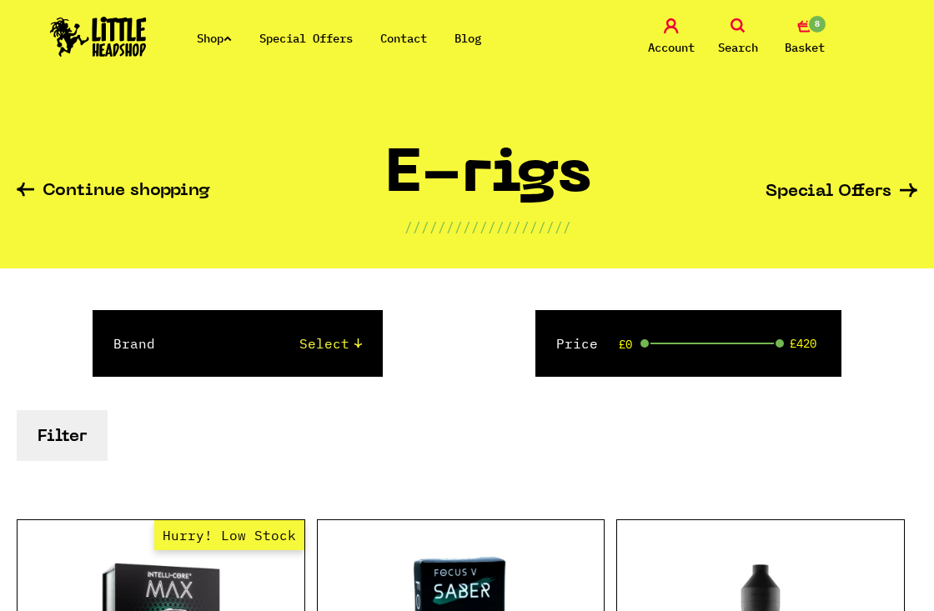
click at [218, 40] on link "Shop" at bounding box center [214, 38] width 35 height 15
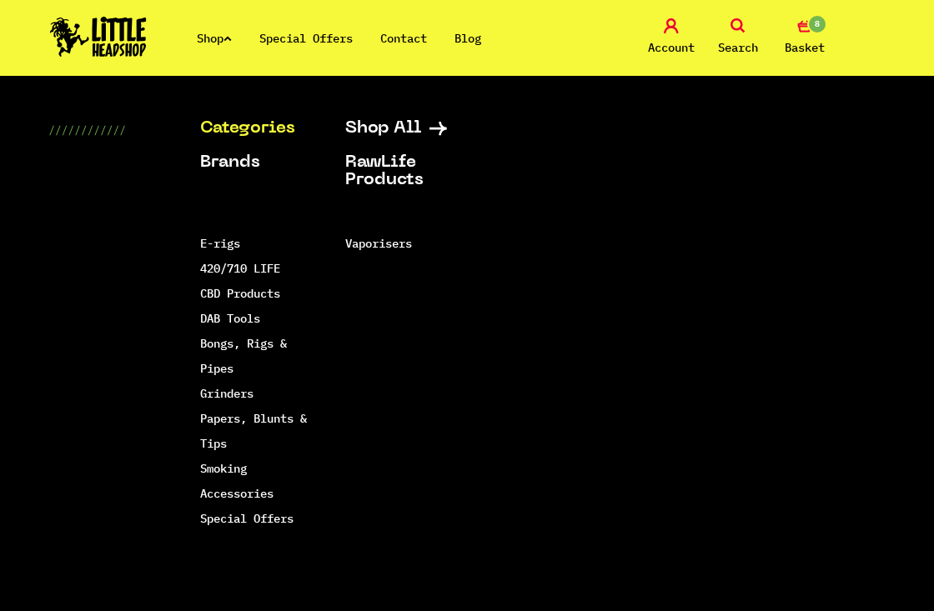
click at [214, 344] on link "Bongs, Rigs & Pipes" at bounding box center [243, 356] width 87 height 40
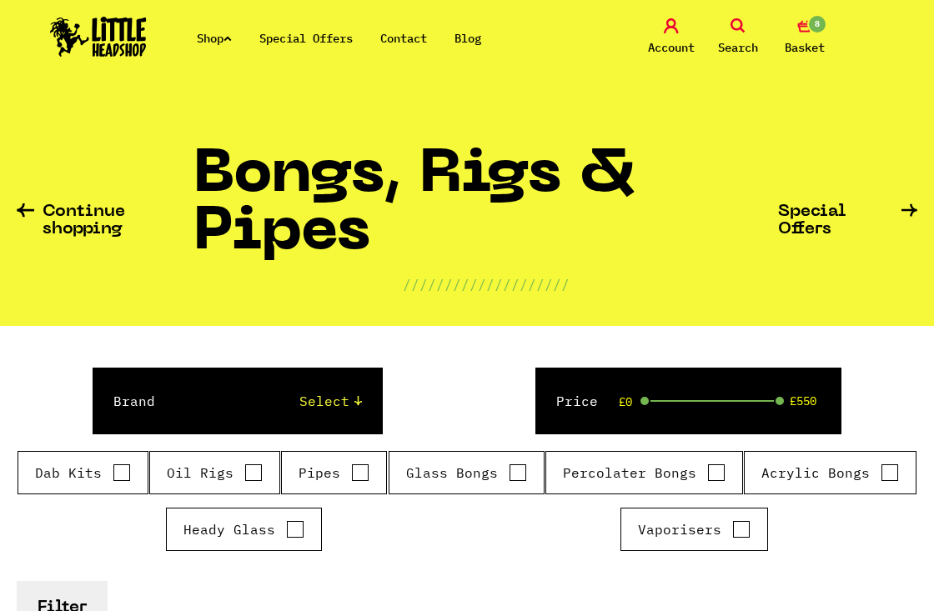
click at [216, 33] on link "Shop" at bounding box center [214, 38] width 35 height 15
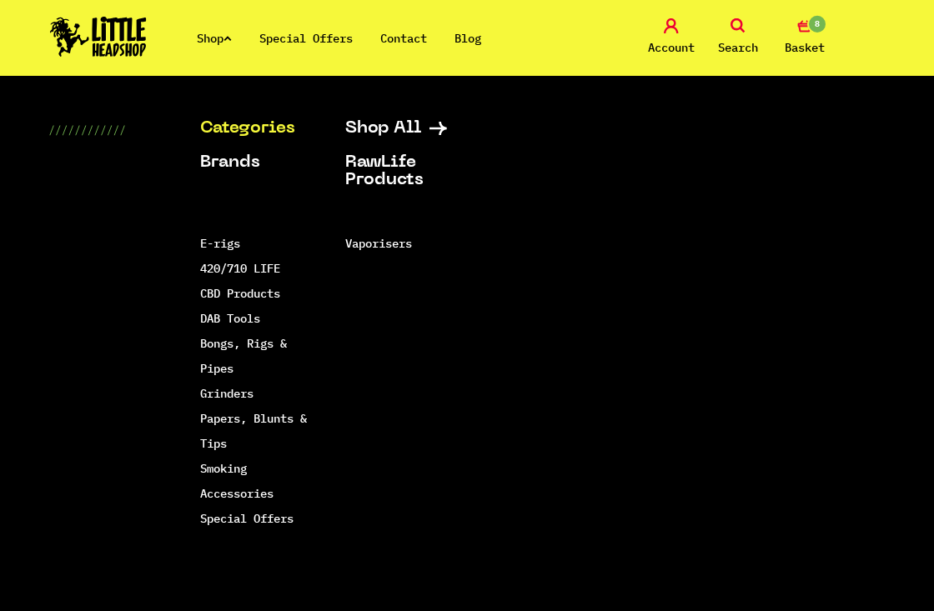
scroll to position [44, 0]
click at [201, 478] on li "Smoking Accessories" at bounding box center [260, 481] width 120 height 50
click at [203, 500] on link "Smoking Accessories" at bounding box center [236, 481] width 73 height 40
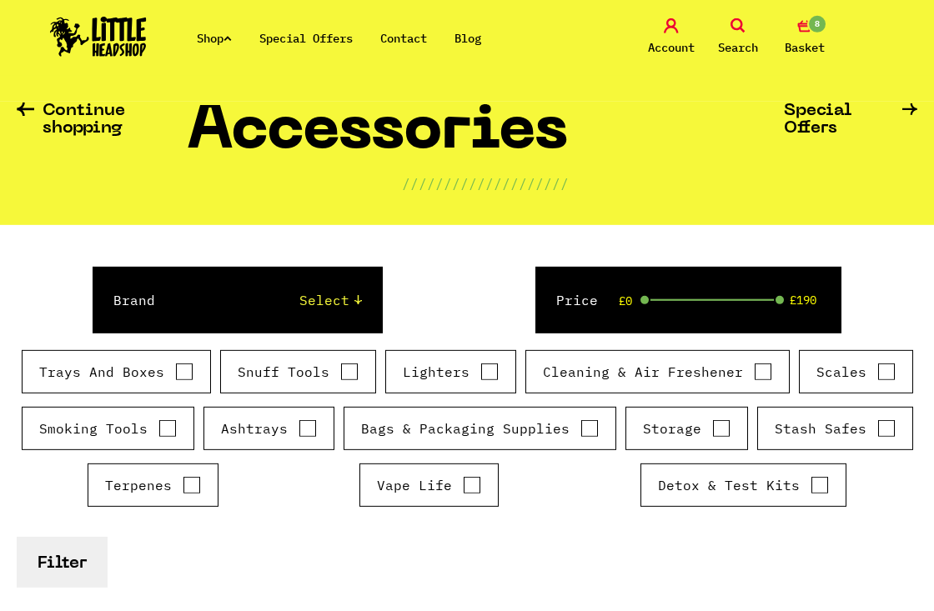
scroll to position [104, 0]
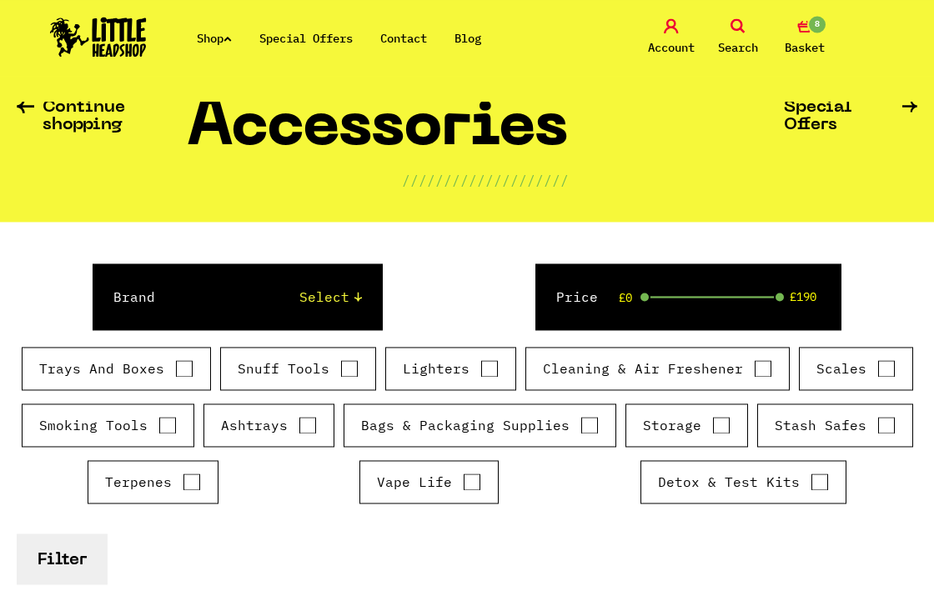
click at [68, 376] on label "Trays And Boxes" at bounding box center [116, 369] width 154 height 20
click at [175, 376] on input "Trays And Boxes" at bounding box center [184, 368] width 18 height 17
checkbox input "true"
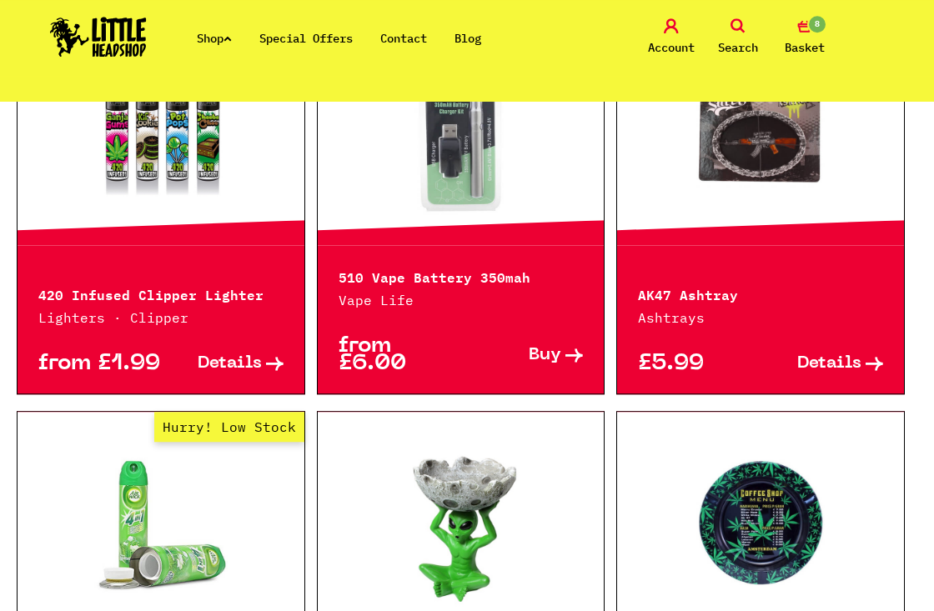
scroll to position [804, 0]
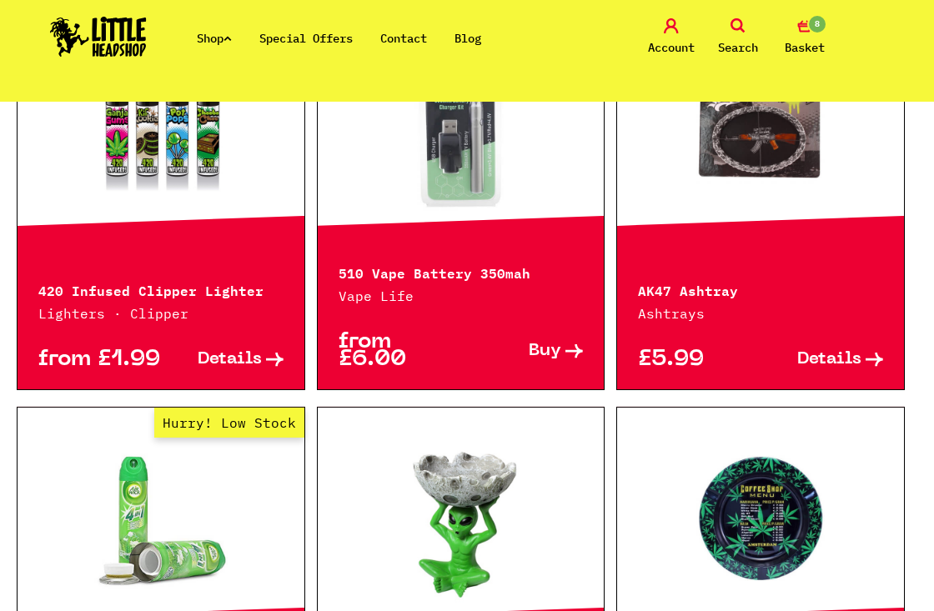
click at [793, 168] on link "Out of Stock Hurry! Low Stock Sorry! Out of Stock!" at bounding box center [760, 128] width 287 height 167
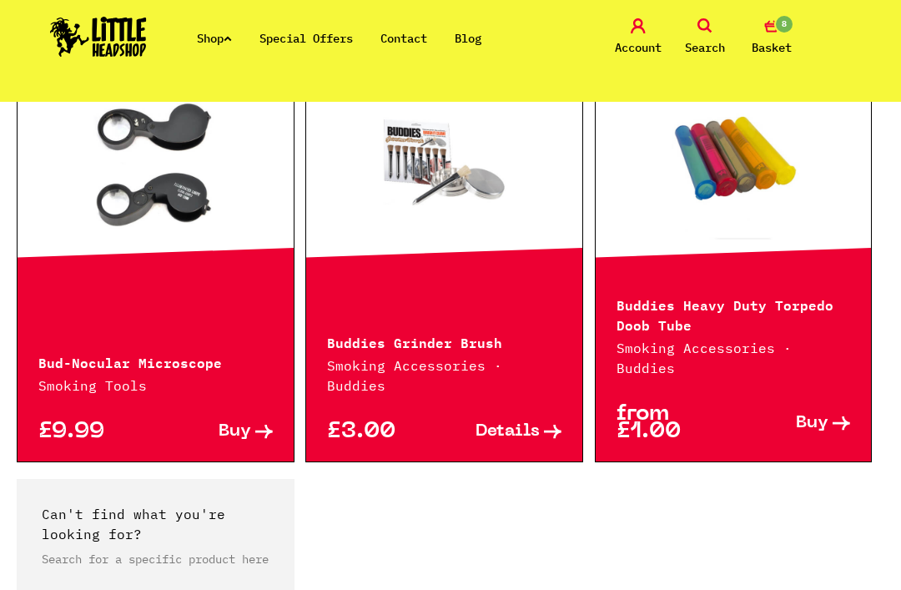
scroll to position [3033, 0]
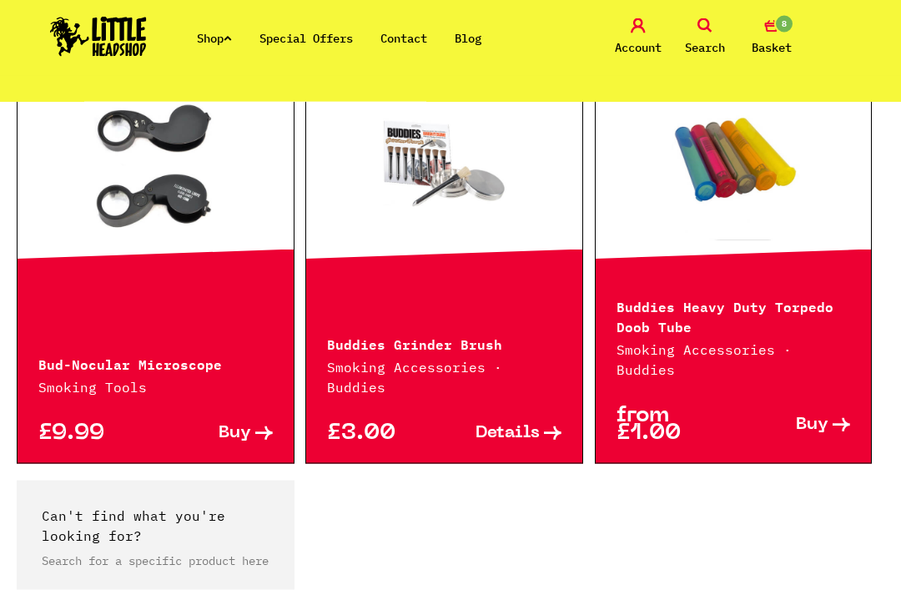
click at [798, 206] on link at bounding box center [734, 161] width 276 height 167
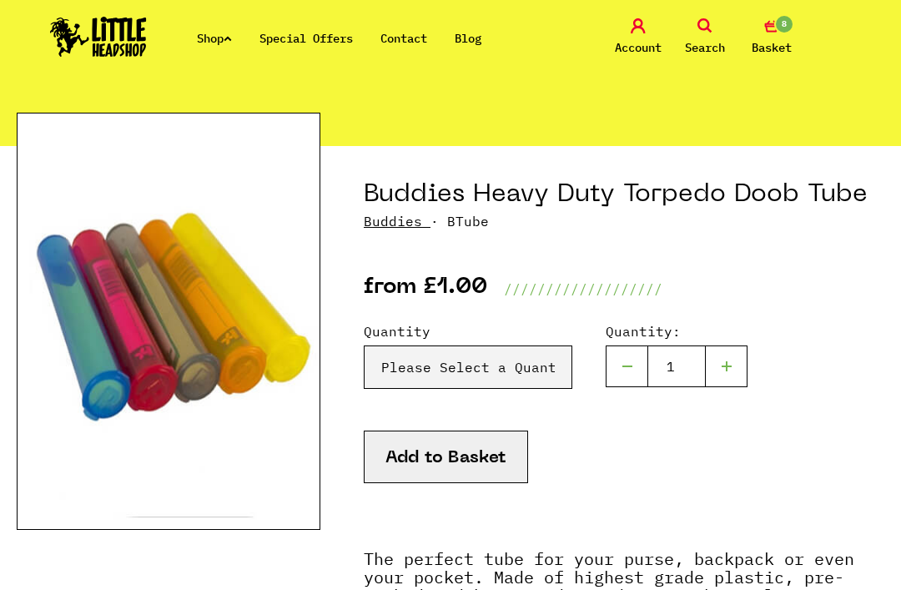
scroll to position [144, 0]
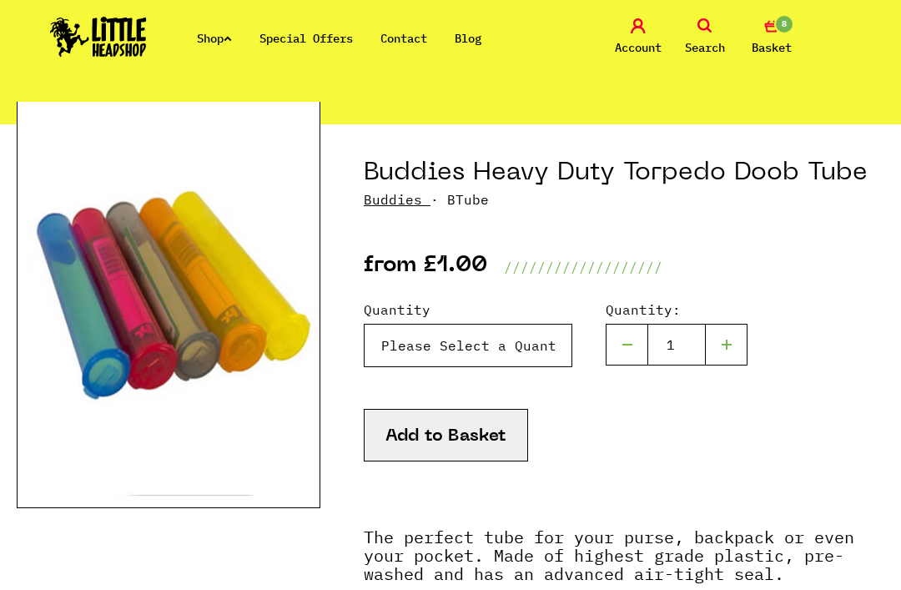
click at [539, 328] on select "Please Select a Quantity X 1 - £1.00 X 3 - £2.00 X 10 - £5.00 X 100 - £45.00" at bounding box center [468, 345] width 209 height 43
select select "1968"
click at [498, 434] on button "Add to Basket" at bounding box center [446, 435] width 164 height 53
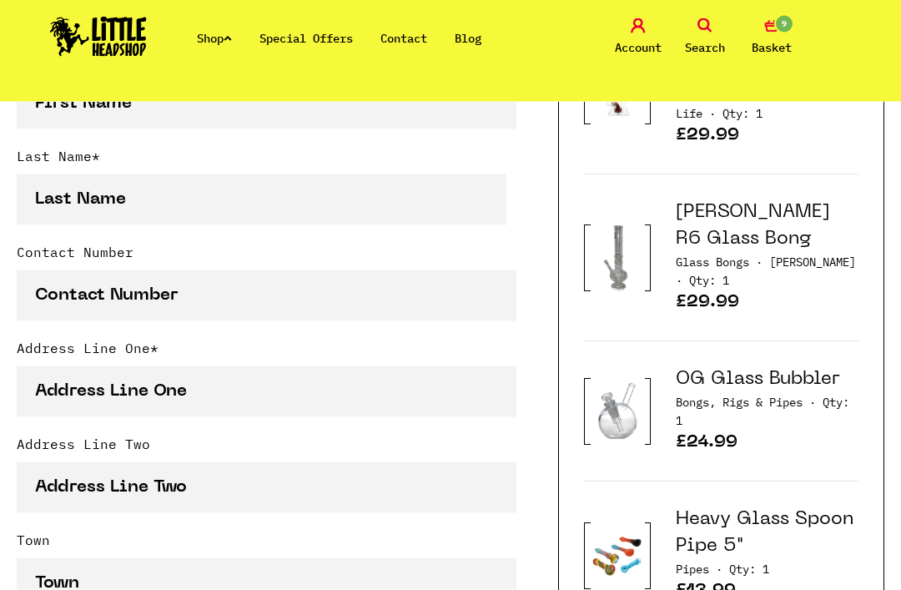
scroll to position [616, 0]
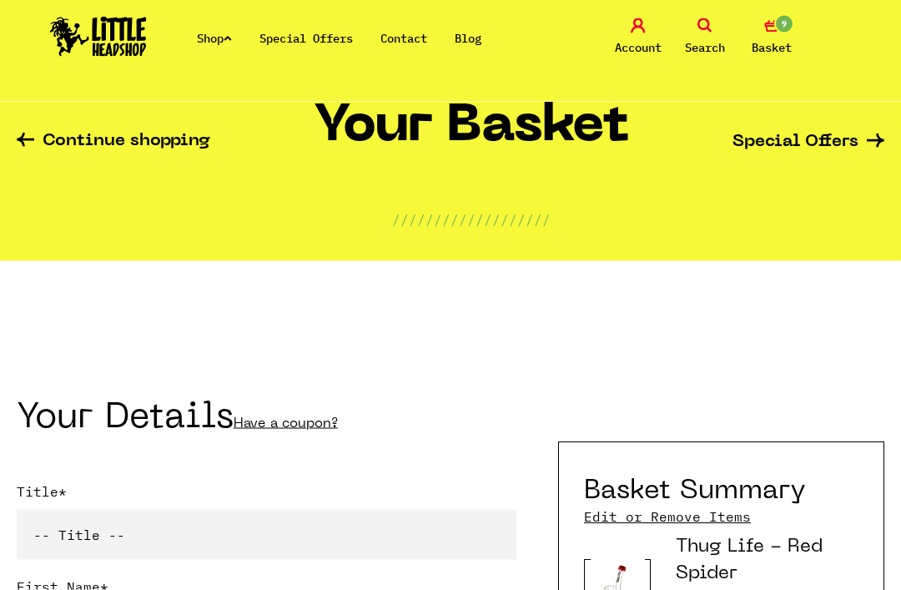
click at [230, 31] on link "Shop" at bounding box center [214, 38] width 35 height 15
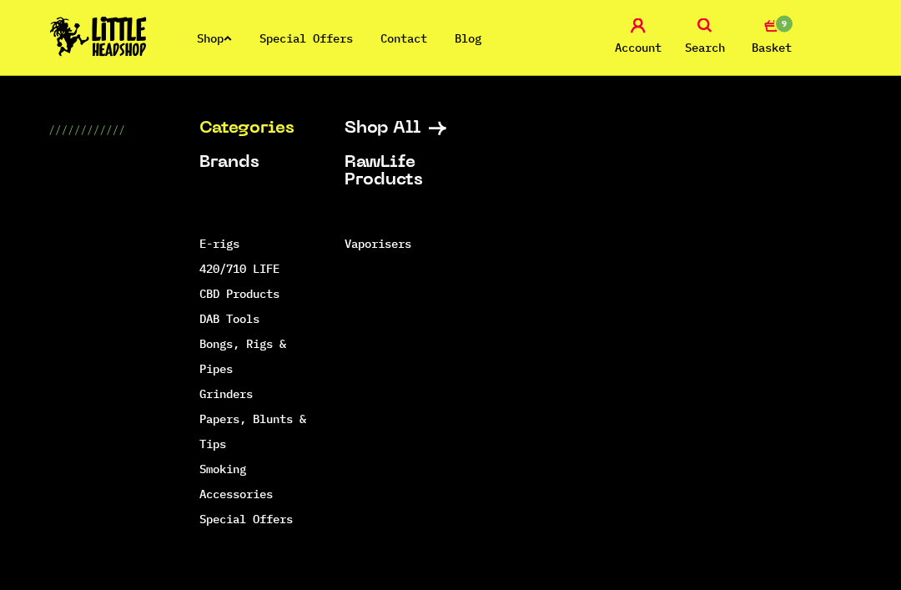
scroll to position [152, 0]
click at [214, 438] on link "Papers, Blunts & Tips" at bounding box center [252, 431] width 107 height 40
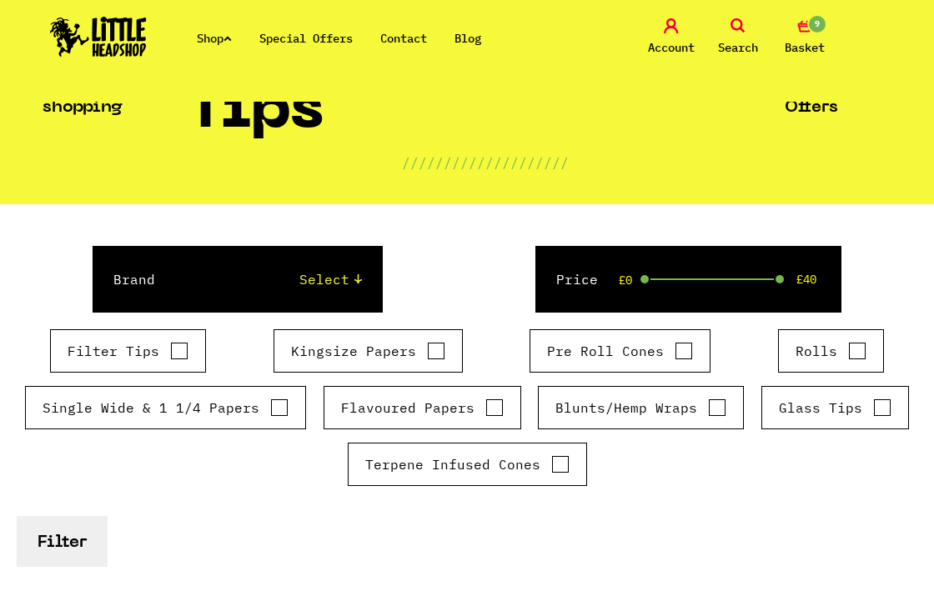
scroll to position [138, 0]
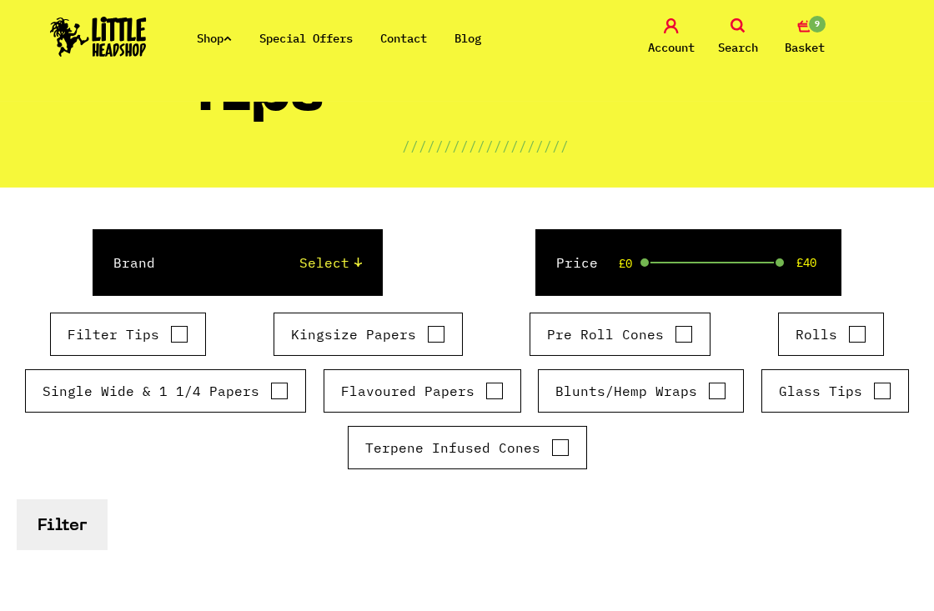
click at [555, 397] on label "Blunts/Hemp Wraps" at bounding box center [640, 391] width 171 height 20
click at [708, 397] on input "Blunts/Hemp Wraps" at bounding box center [717, 391] width 18 height 17
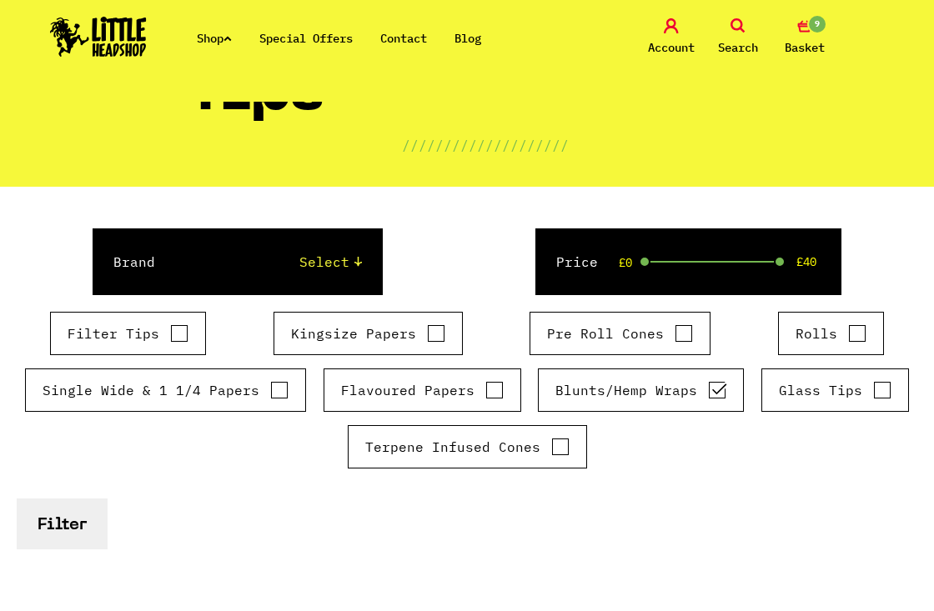
click at [555, 390] on label "Blunts/Hemp Wraps" at bounding box center [640, 390] width 171 height 20
click at [708, 390] on input "Blunts/Hemp Wraps" at bounding box center [717, 390] width 18 height 17
checkbox input "false"
click at [762, 390] on div "Glass Tips" at bounding box center [836, 390] width 148 height 43
click at [762, 375] on div "Glass Tips" at bounding box center [836, 390] width 148 height 43
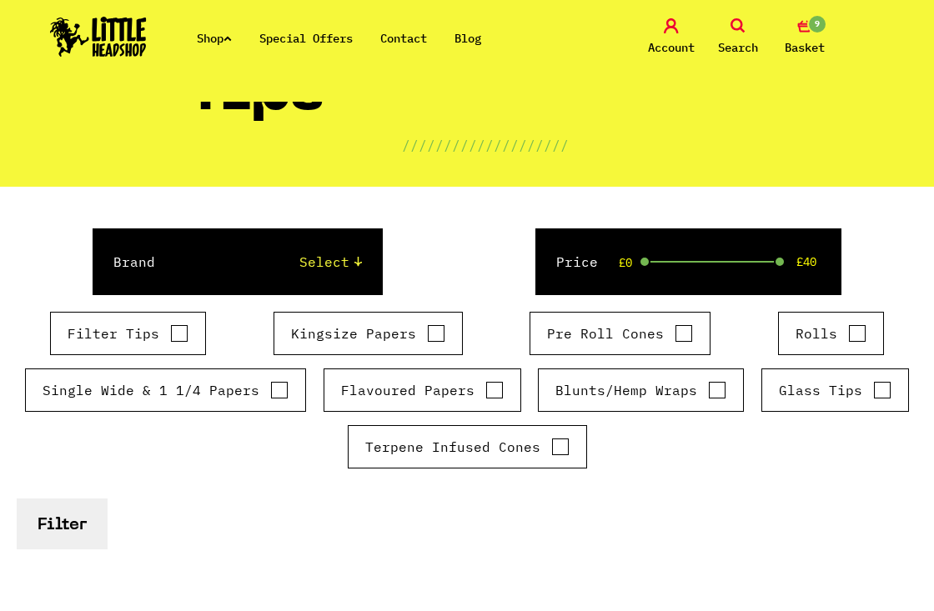
click at [762, 377] on div "Glass Tips" at bounding box center [836, 390] width 148 height 43
click at [873, 389] on input "Glass Tips" at bounding box center [882, 390] width 18 height 17
checkbox input "true"
click at [59, 499] on button "Filter" at bounding box center [62, 524] width 91 height 51
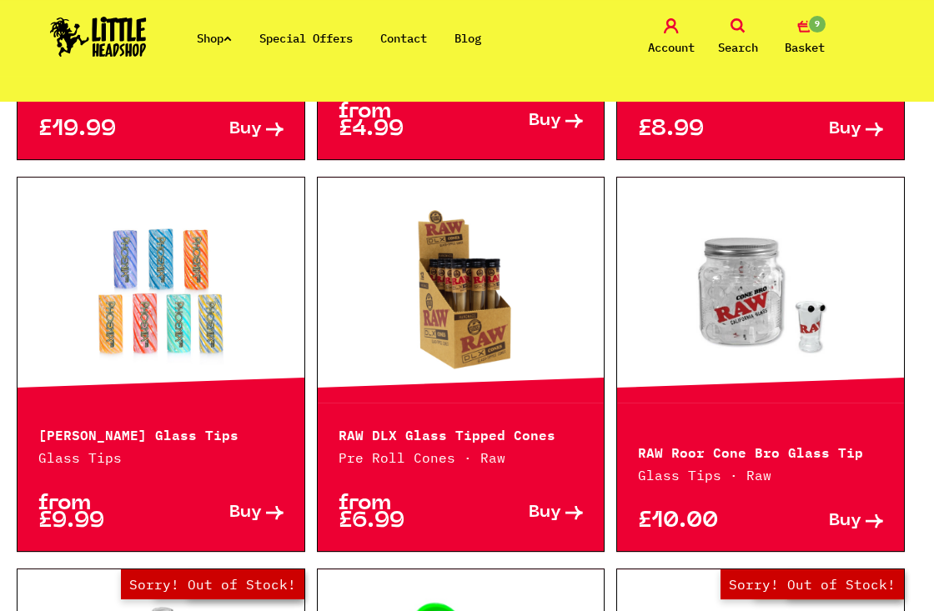
scroll to position [1788, 0]
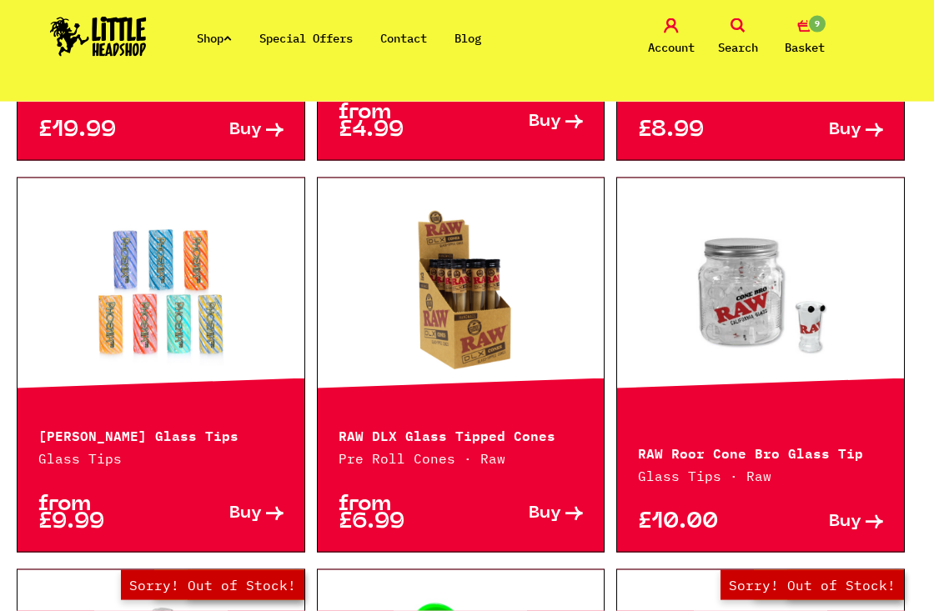
click at [402, 241] on link at bounding box center [461, 291] width 287 height 167
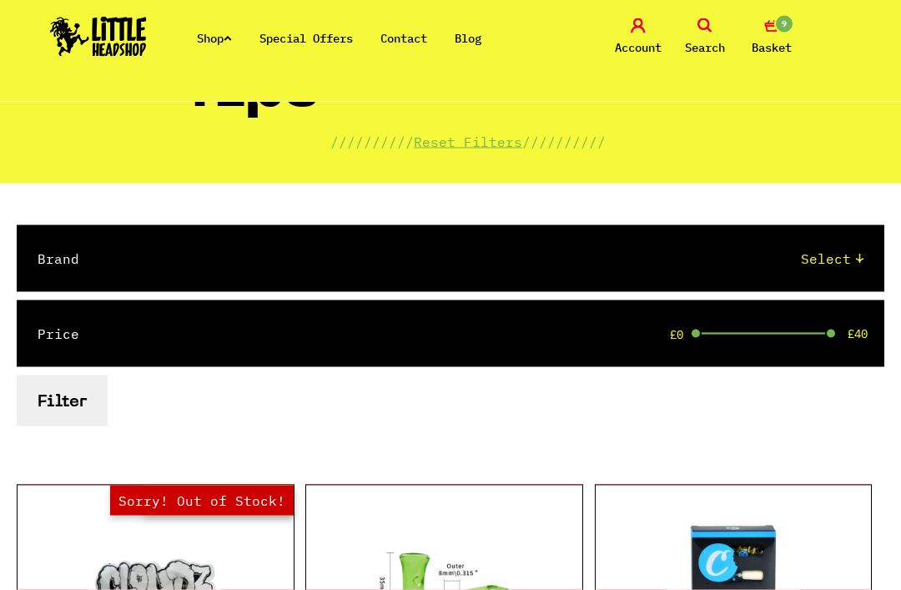
scroll to position [0, 0]
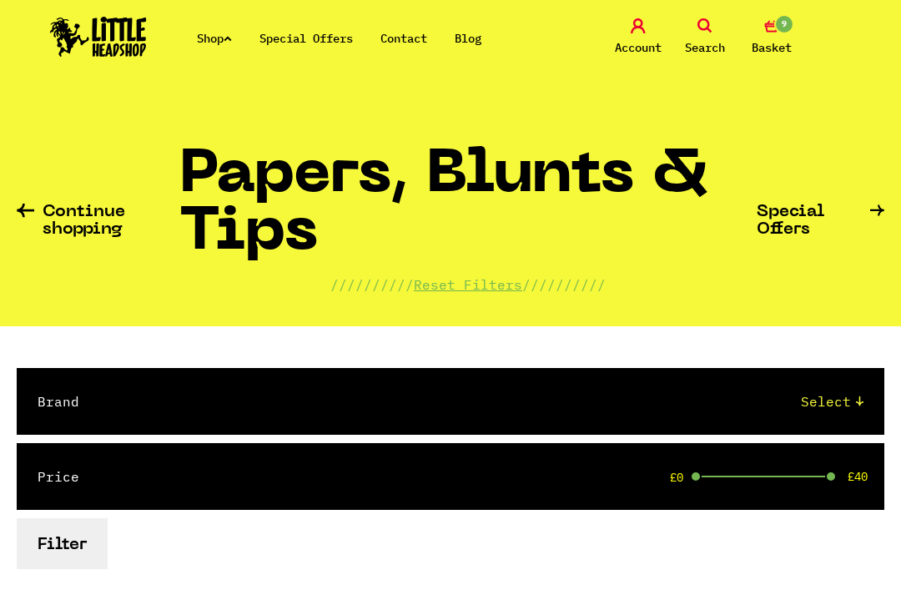
click at [215, 38] on link "Shop" at bounding box center [214, 38] width 35 height 15
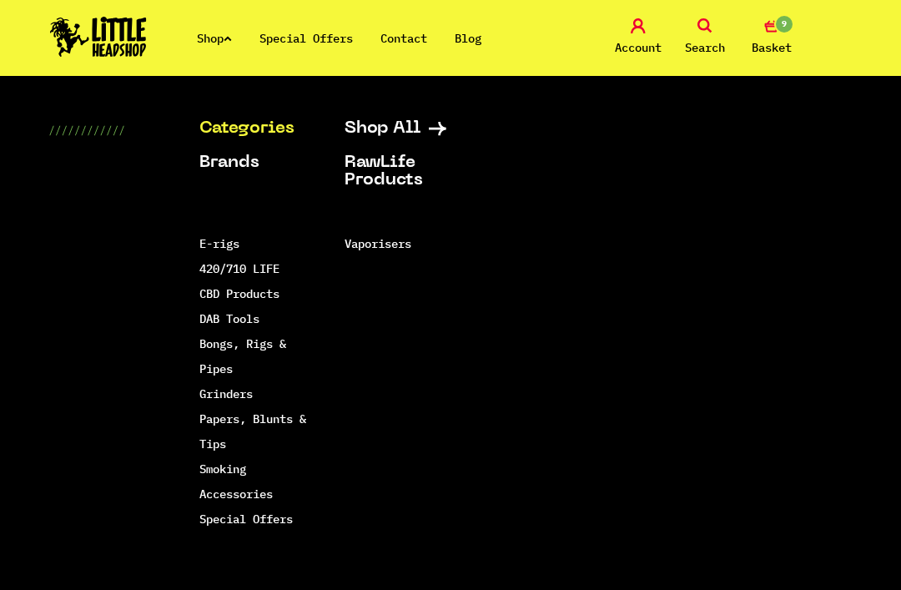
click at [705, 13] on div "Shop Special Offers Contact Blog Account Search 9 Basket" at bounding box center [450, 38] width 901 height 76
click at [701, 28] on icon at bounding box center [704, 25] width 15 height 15
click at [87, 33] on img at bounding box center [98, 37] width 97 height 40
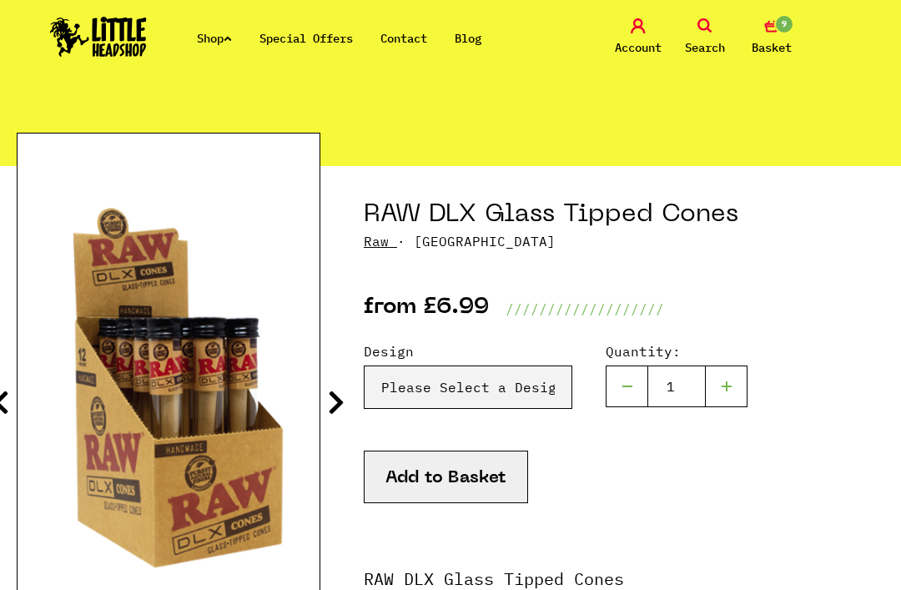
scroll to position [103, 0]
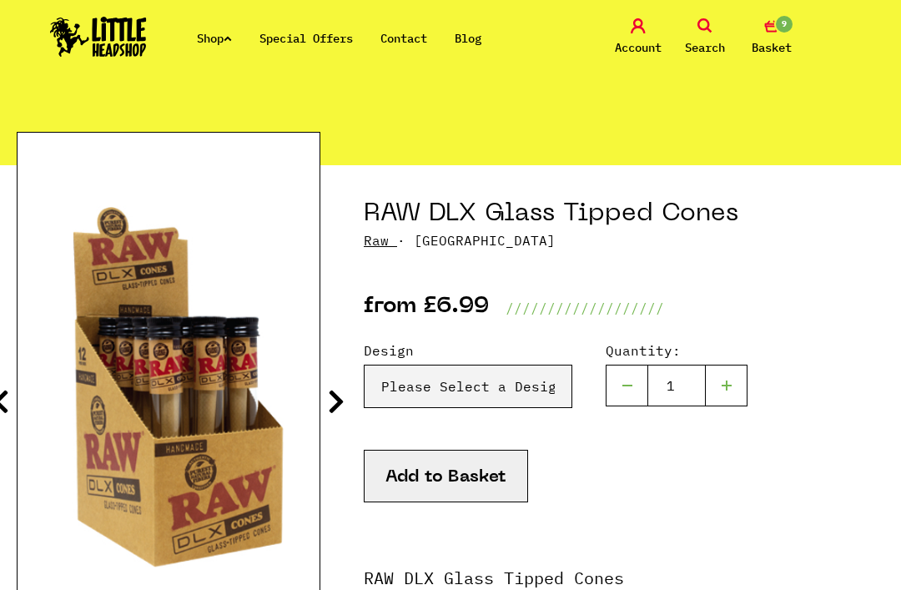
click at [330, 400] on icon at bounding box center [336, 401] width 17 height 27
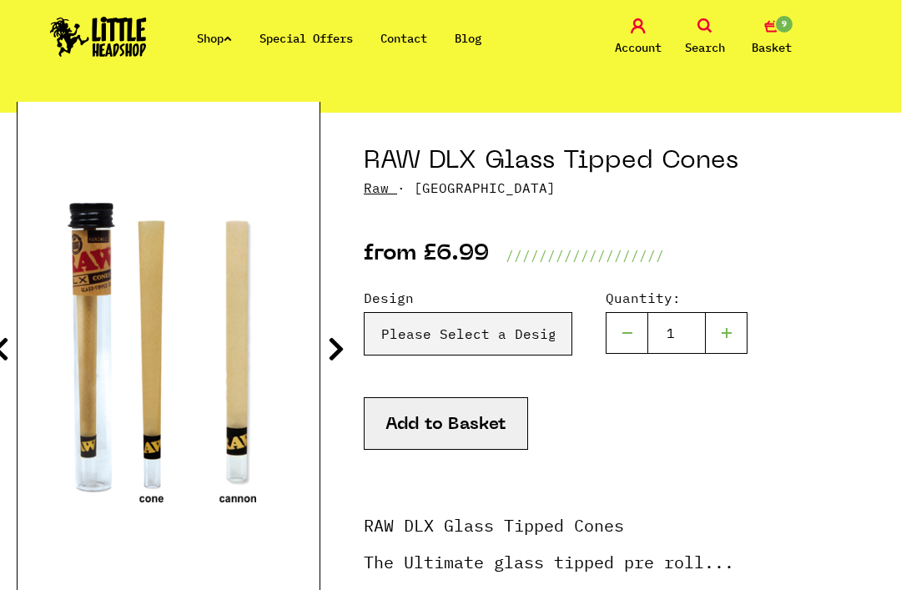
scroll to position [157, 0]
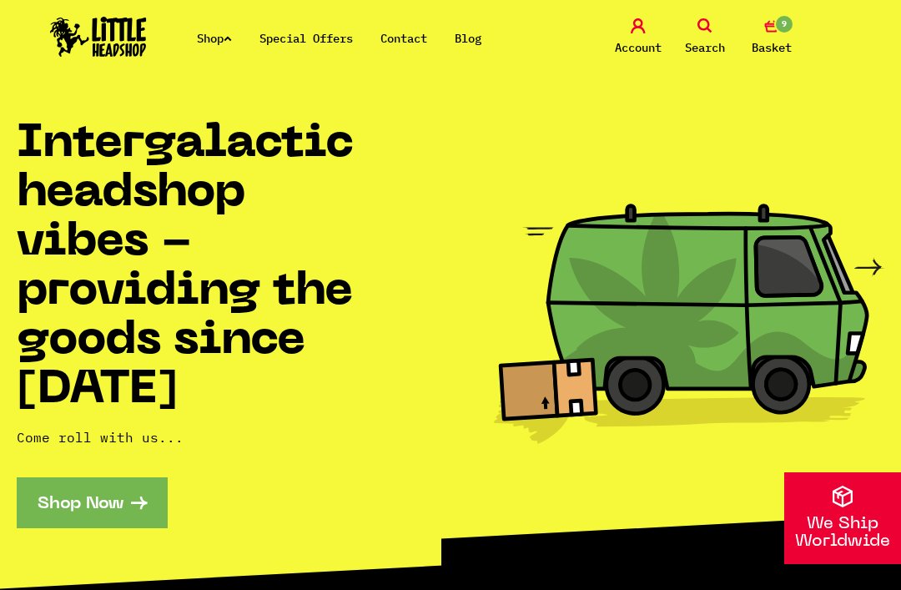
click at [697, 29] on icon at bounding box center [704, 25] width 15 height 15
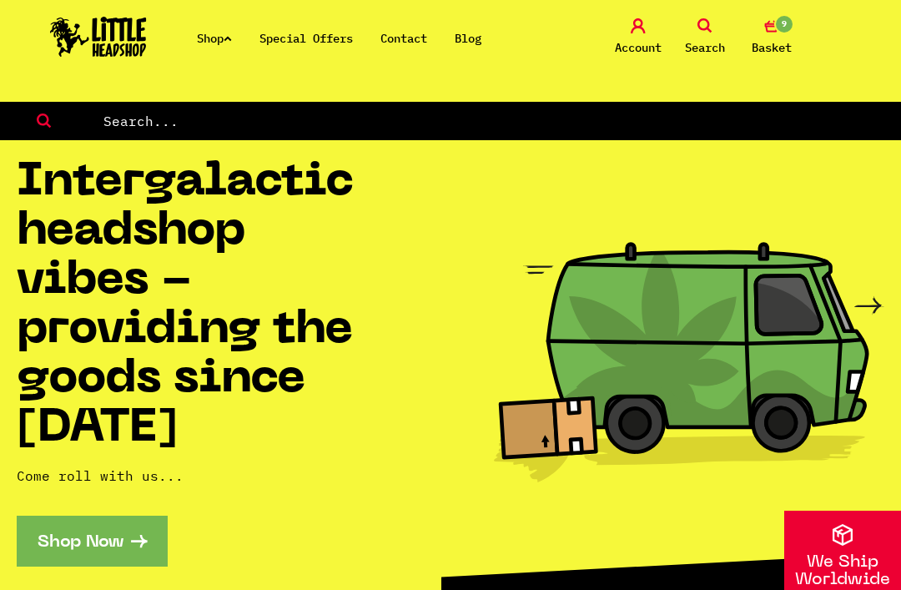
click at [130, 112] on input "text" at bounding box center [502, 121] width 800 height 22
type input "Bong bowls"
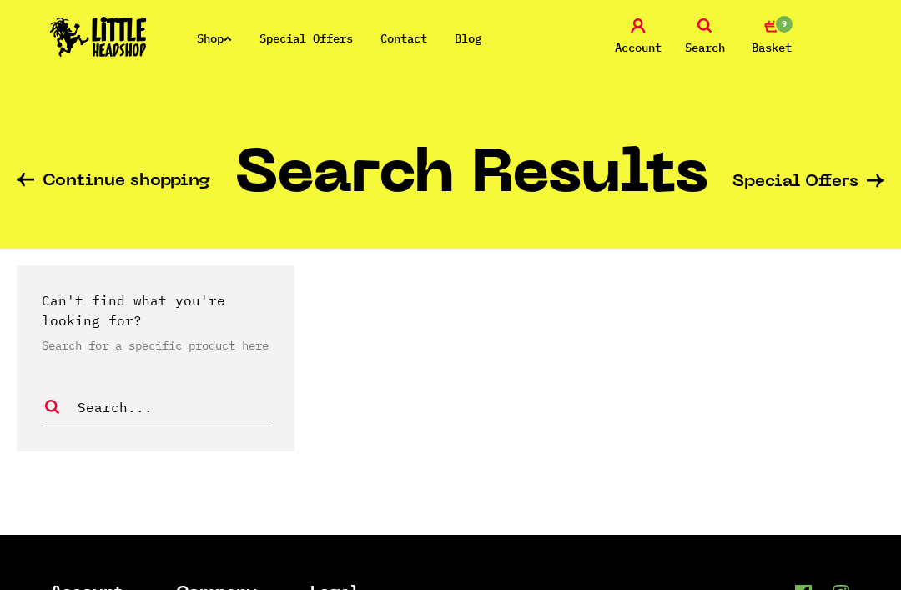
click at [705, 25] on icon at bounding box center [704, 25] width 15 height 15
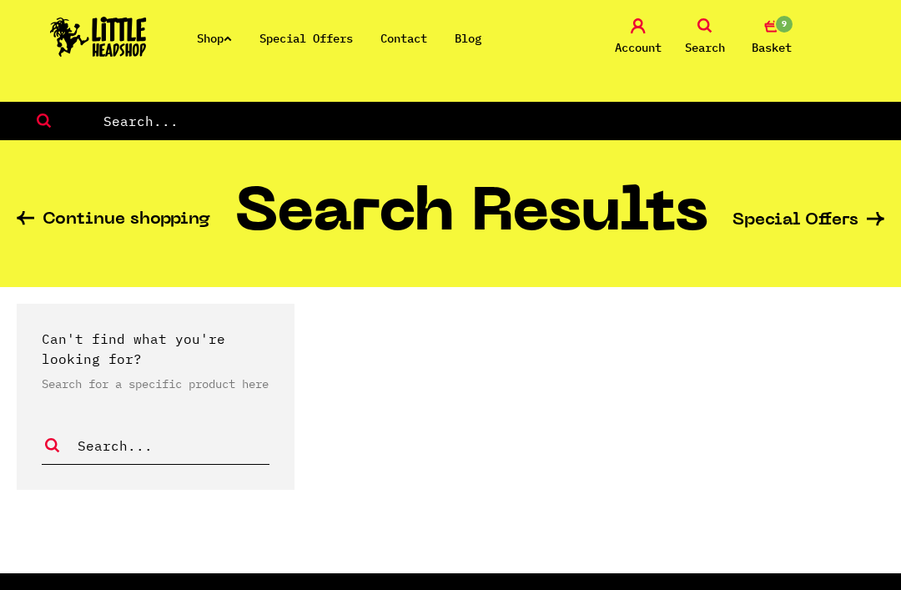
click at [705, 148] on div "Continue shopping Search Results Special Offers" at bounding box center [450, 213] width 901 height 147
click at [722, 132] on input "text" at bounding box center [502, 121] width 800 height 22
type input "Bong accessories"
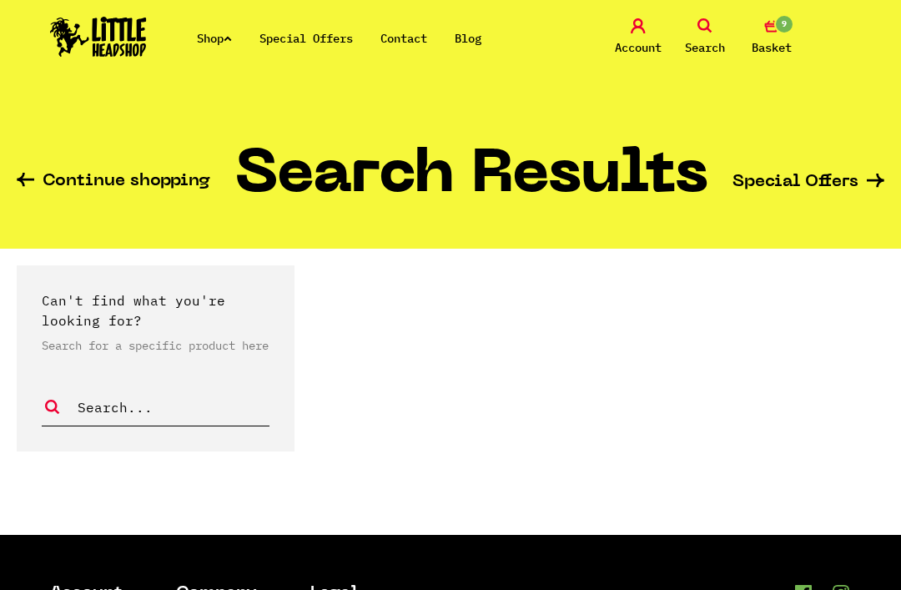
click at [229, 36] on link "Shop" at bounding box center [214, 38] width 35 height 15
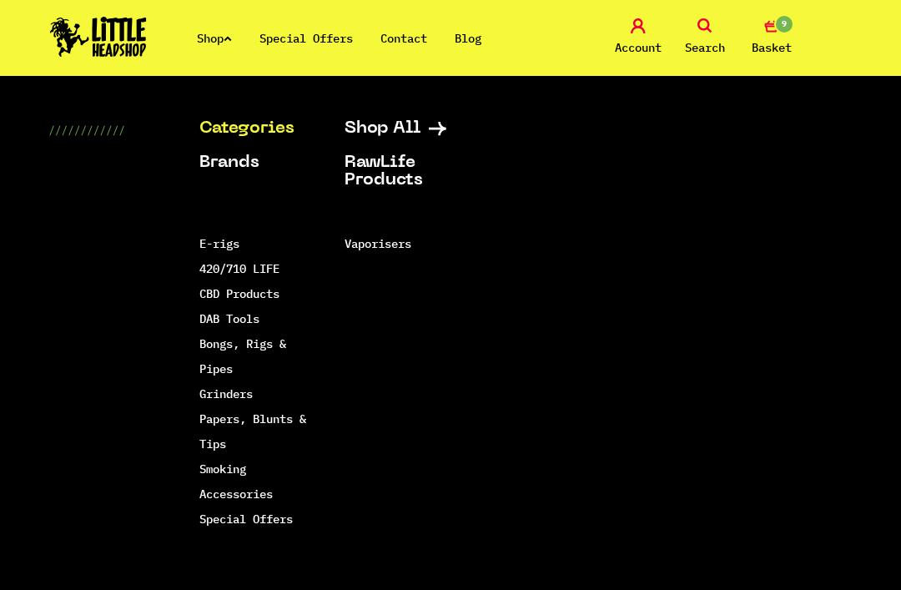
click at [206, 244] on link "E-rigs" at bounding box center [219, 243] width 40 height 15
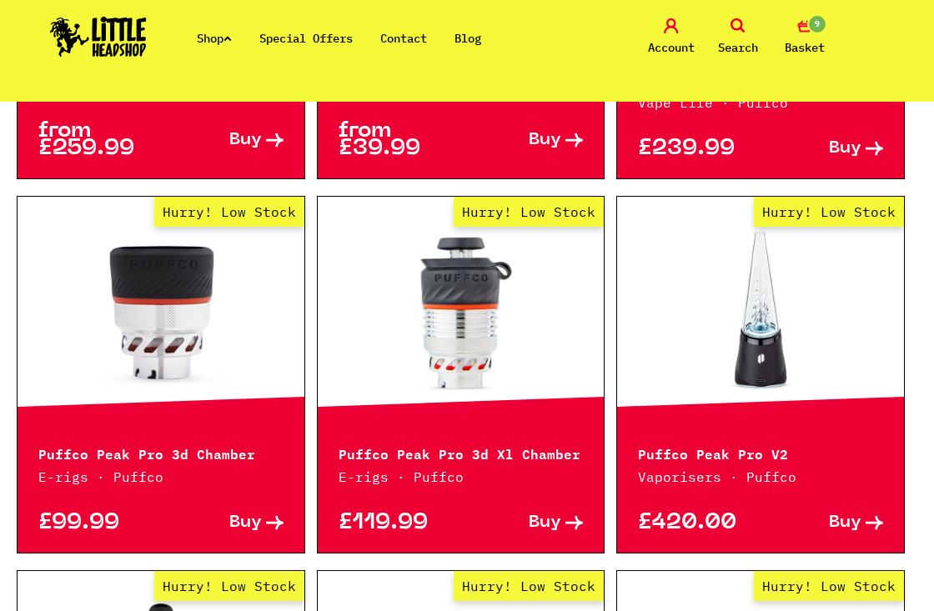
scroll to position [1505, 0]
click at [804, 416] on div "Hurry! Low Stock" at bounding box center [760, 309] width 287 height 225
click at [37, 103] on div "from £259.99 Buy" at bounding box center [161, 136] width 287 height 83
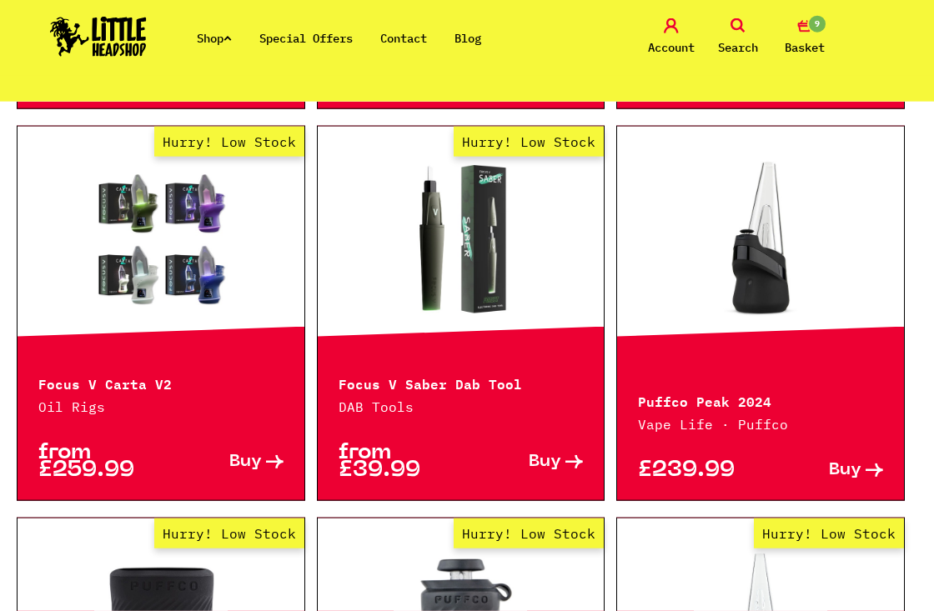
scroll to position [1180, 0]
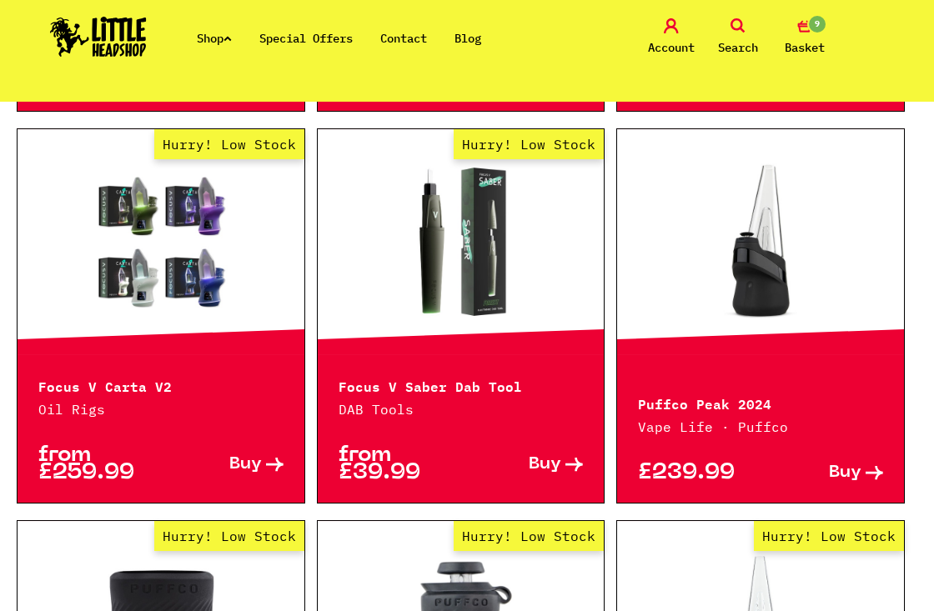
click at [787, 273] on link at bounding box center [760, 241] width 287 height 167
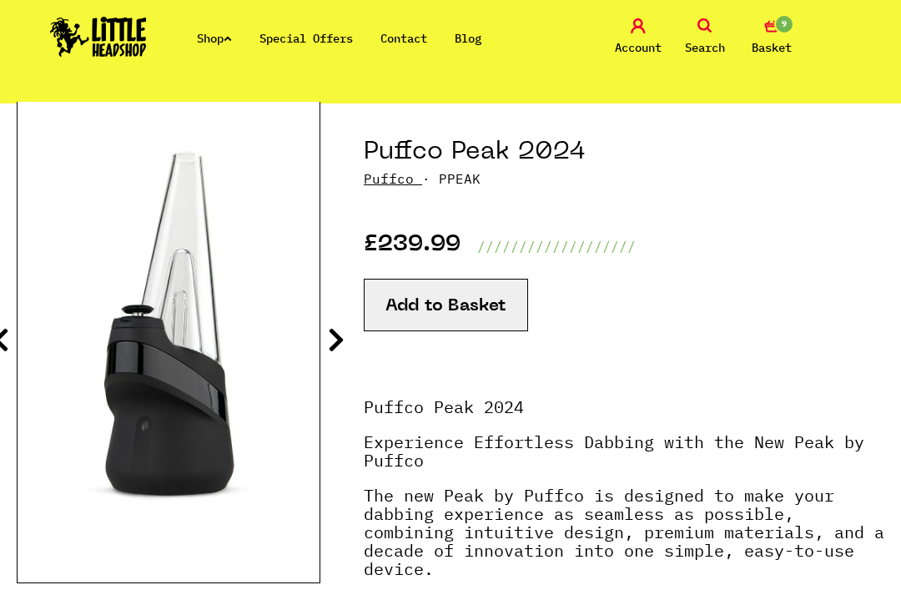
scroll to position [365, 0]
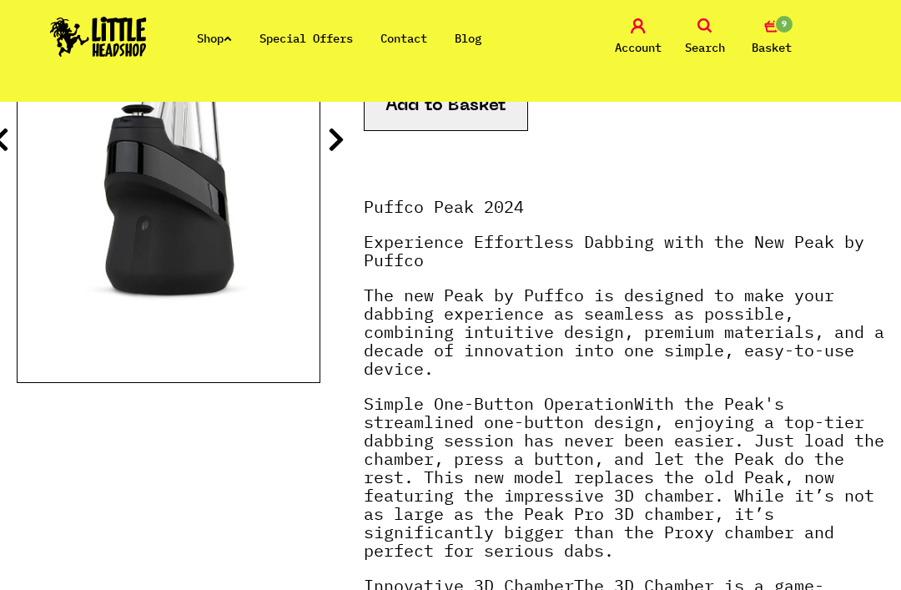
click at [339, 152] on icon at bounding box center [336, 139] width 17 height 27
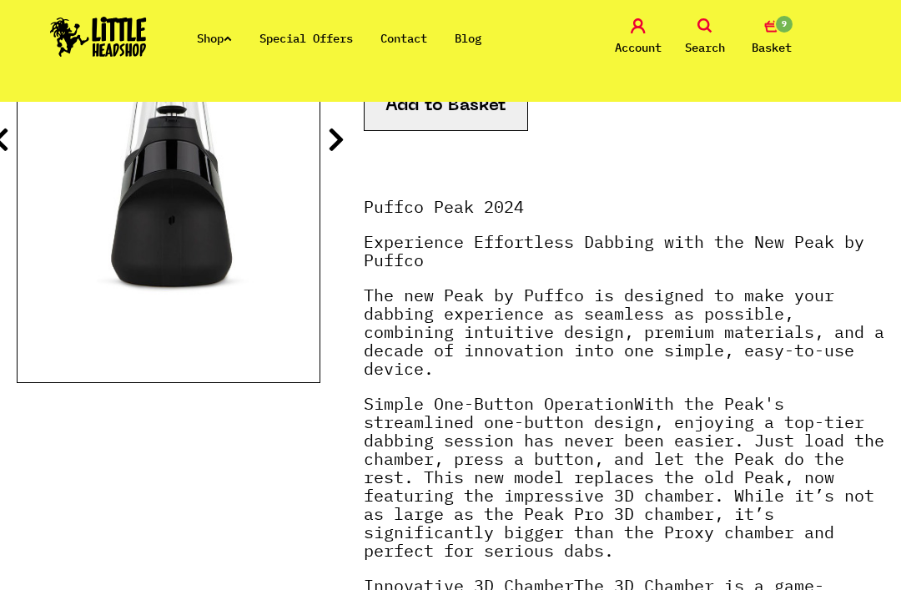
click at [329, 144] on icon at bounding box center [336, 139] width 17 height 27
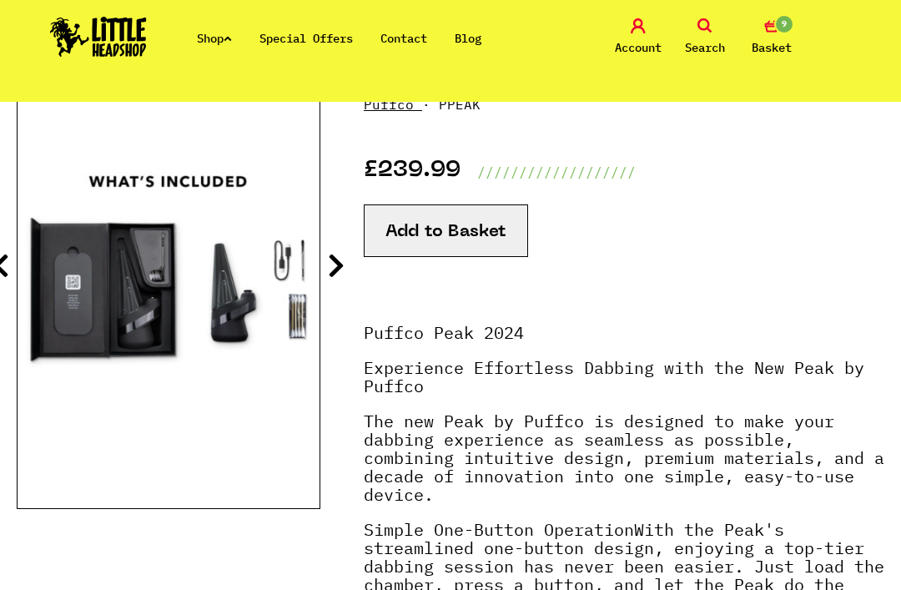
scroll to position [239, 0]
click at [343, 278] on icon at bounding box center [336, 266] width 17 height 27
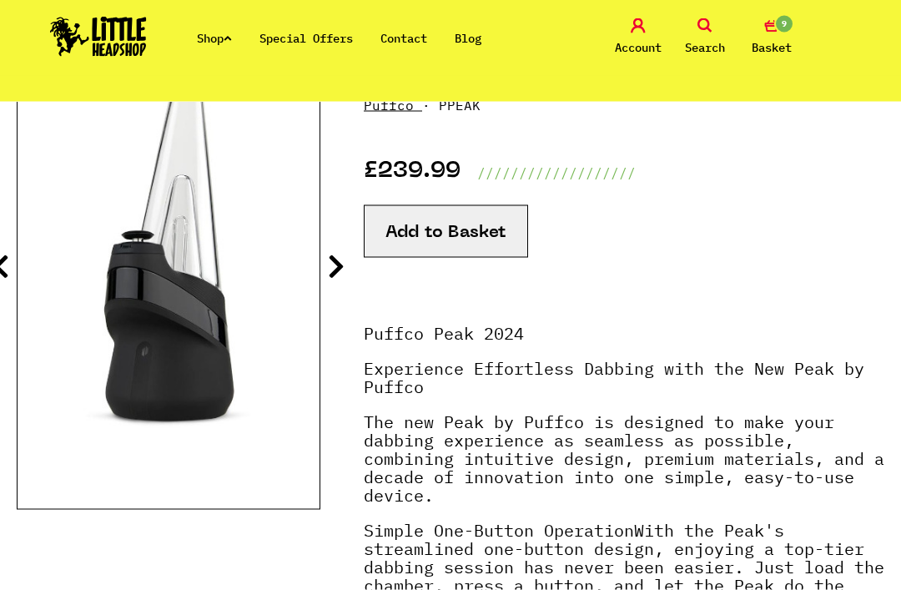
click at [3, 263] on icon at bounding box center [0, 266] width 17 height 27
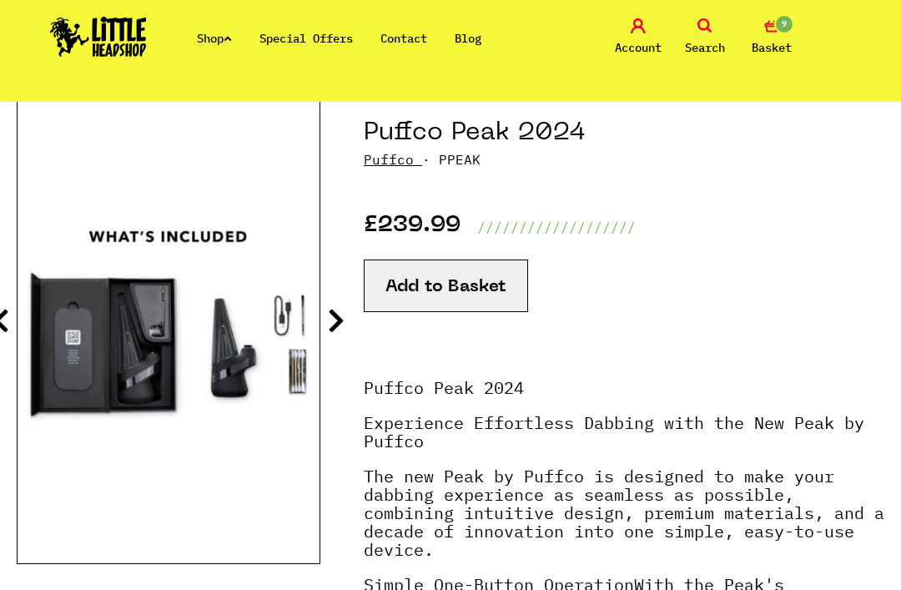
scroll to position [154, 0]
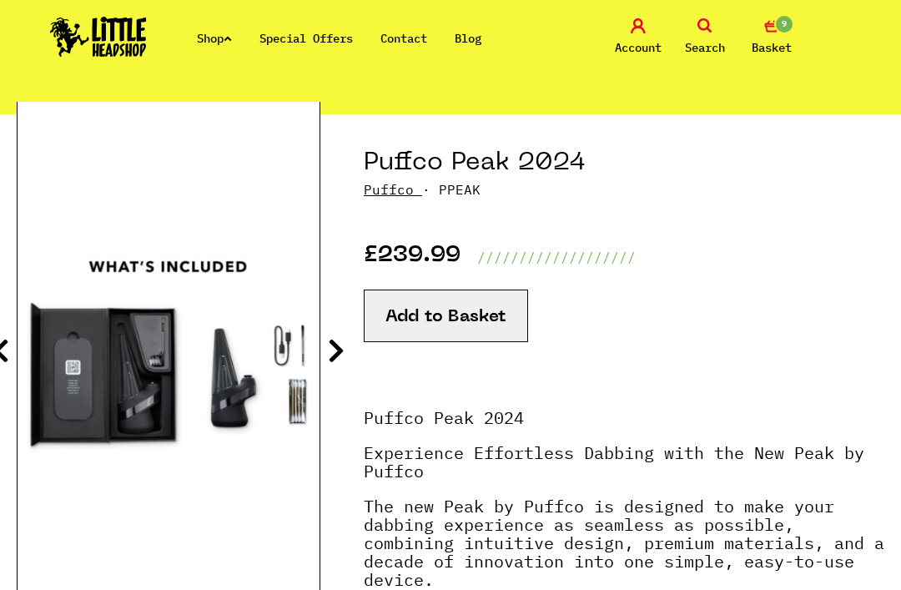
click at [492, 313] on button "Add to Basket" at bounding box center [446, 315] width 164 height 53
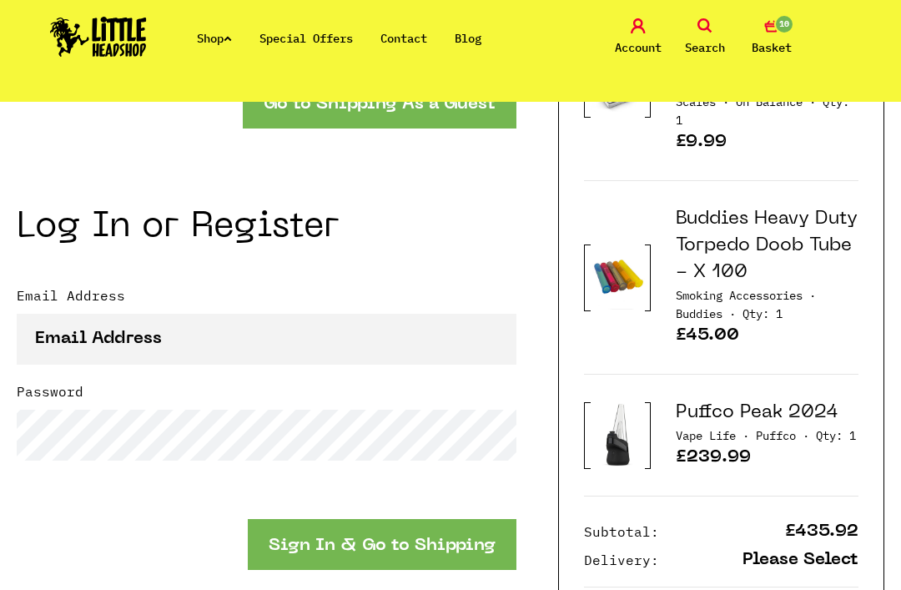
scroll to position [1818, 0]
click at [239, 0] on div "Shop Special Offers Contact Blog Account Search 10 Basket" at bounding box center [450, 38] width 901 height 76
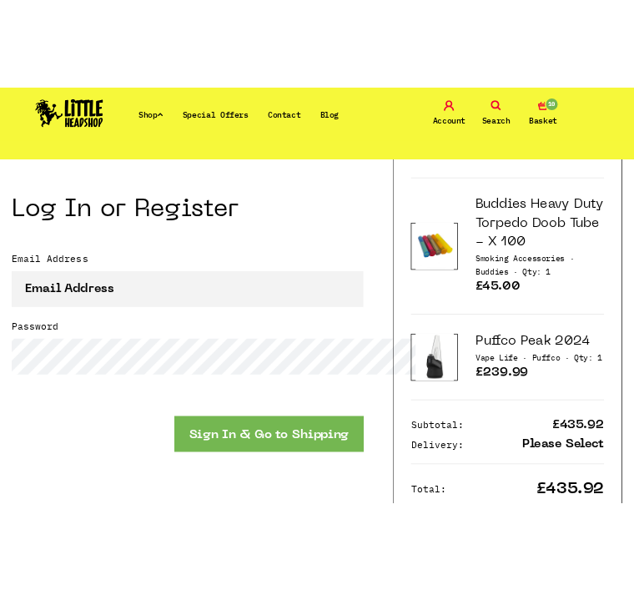
scroll to position [3311, 0]
